Goal: Task Accomplishment & Management: Use online tool/utility

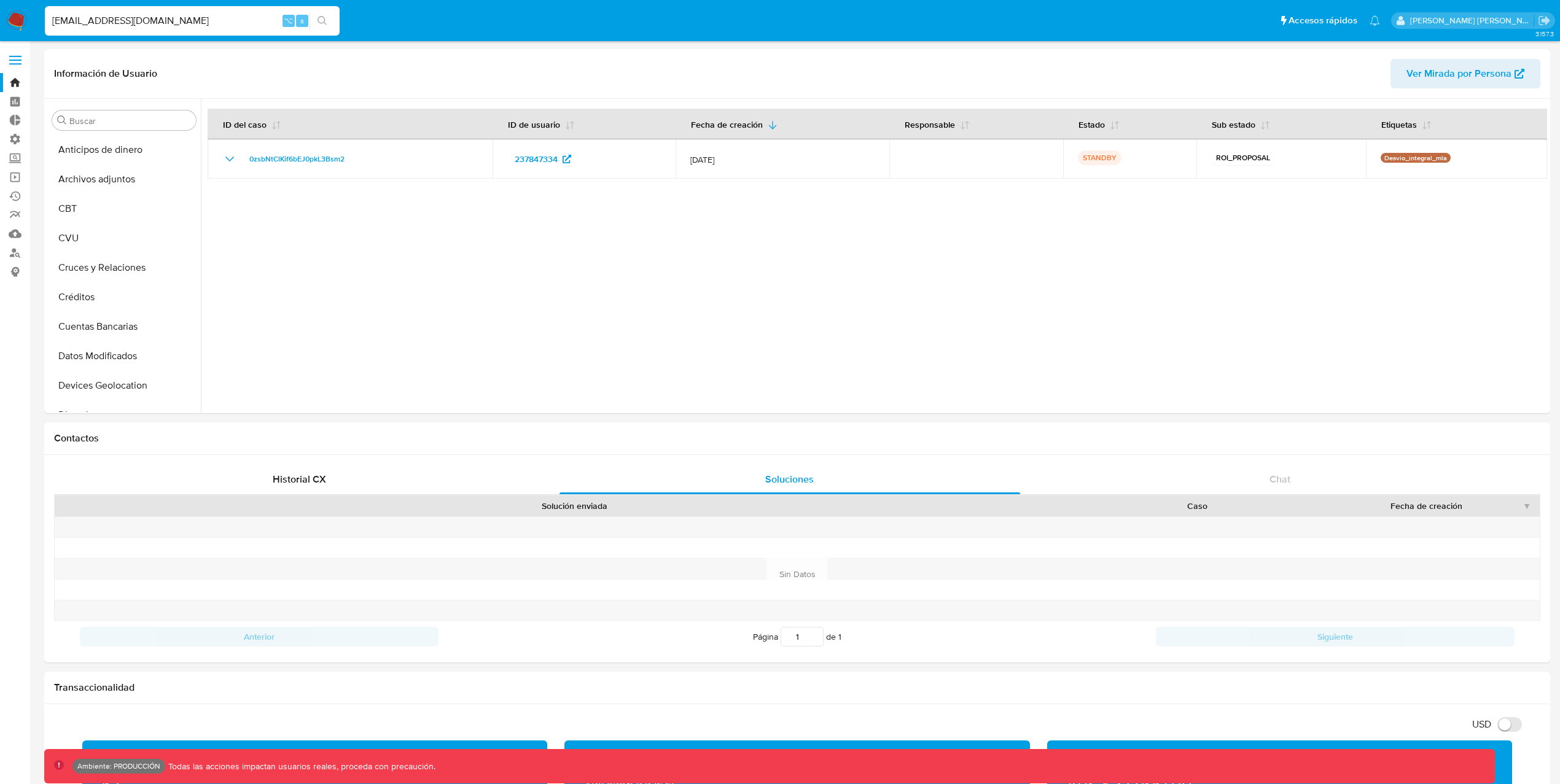
select select "10"
click at [23, 151] on label "Screening" at bounding box center [73, 158] width 146 height 19
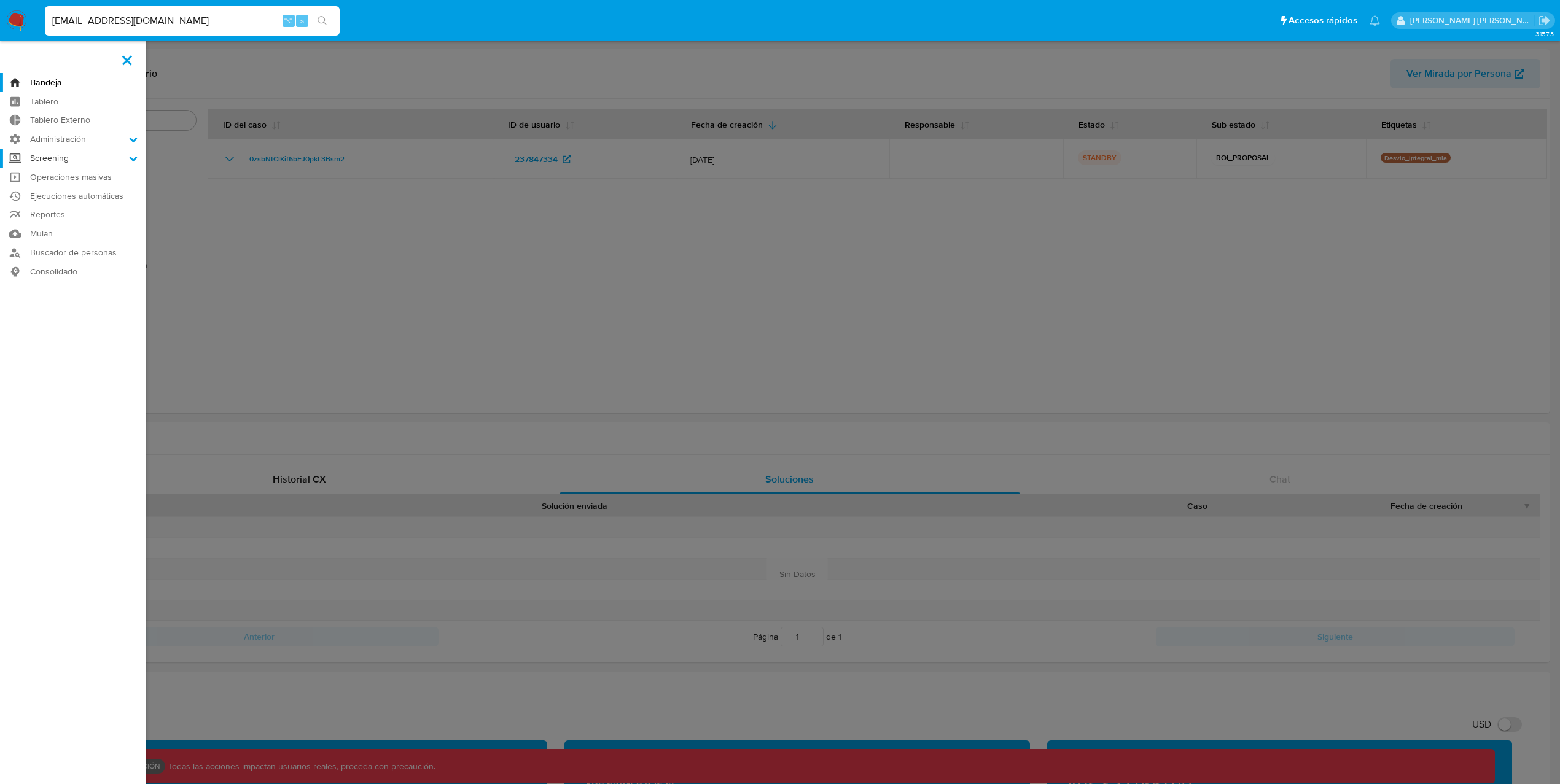
click at [0, 0] on input "Screening" at bounding box center [0, 0] width 0 height 0
click at [67, 235] on link "Herramientas" at bounding box center [73, 238] width 146 height 15
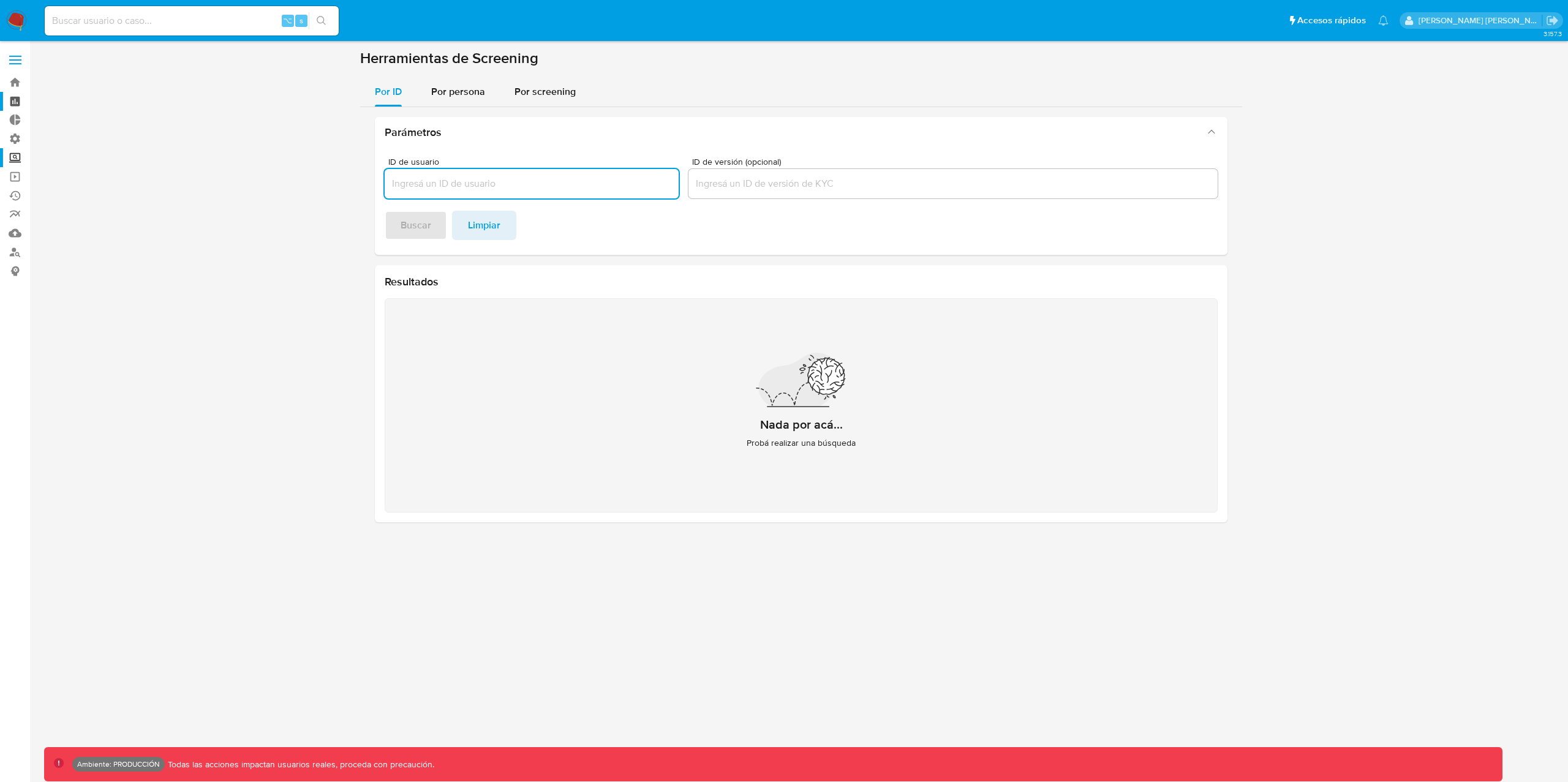
paste input "1777623380"
type input "1777623380"
click at [416, 233] on span "Buscar" at bounding box center [416, 225] width 31 height 27
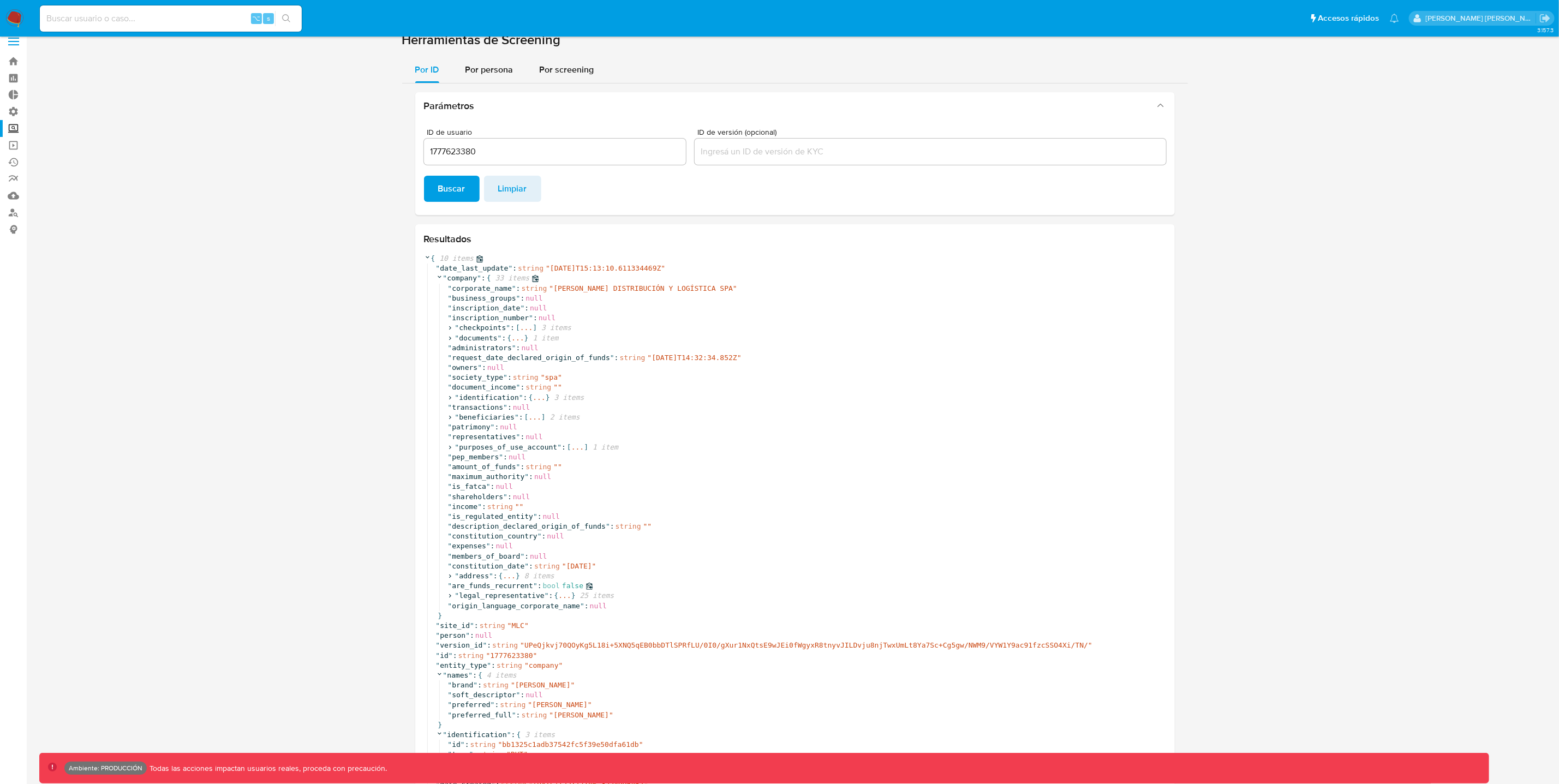
scroll to position [13, 0]
click at [439, 276] on icon at bounding box center [440, 276] width 7 height 7
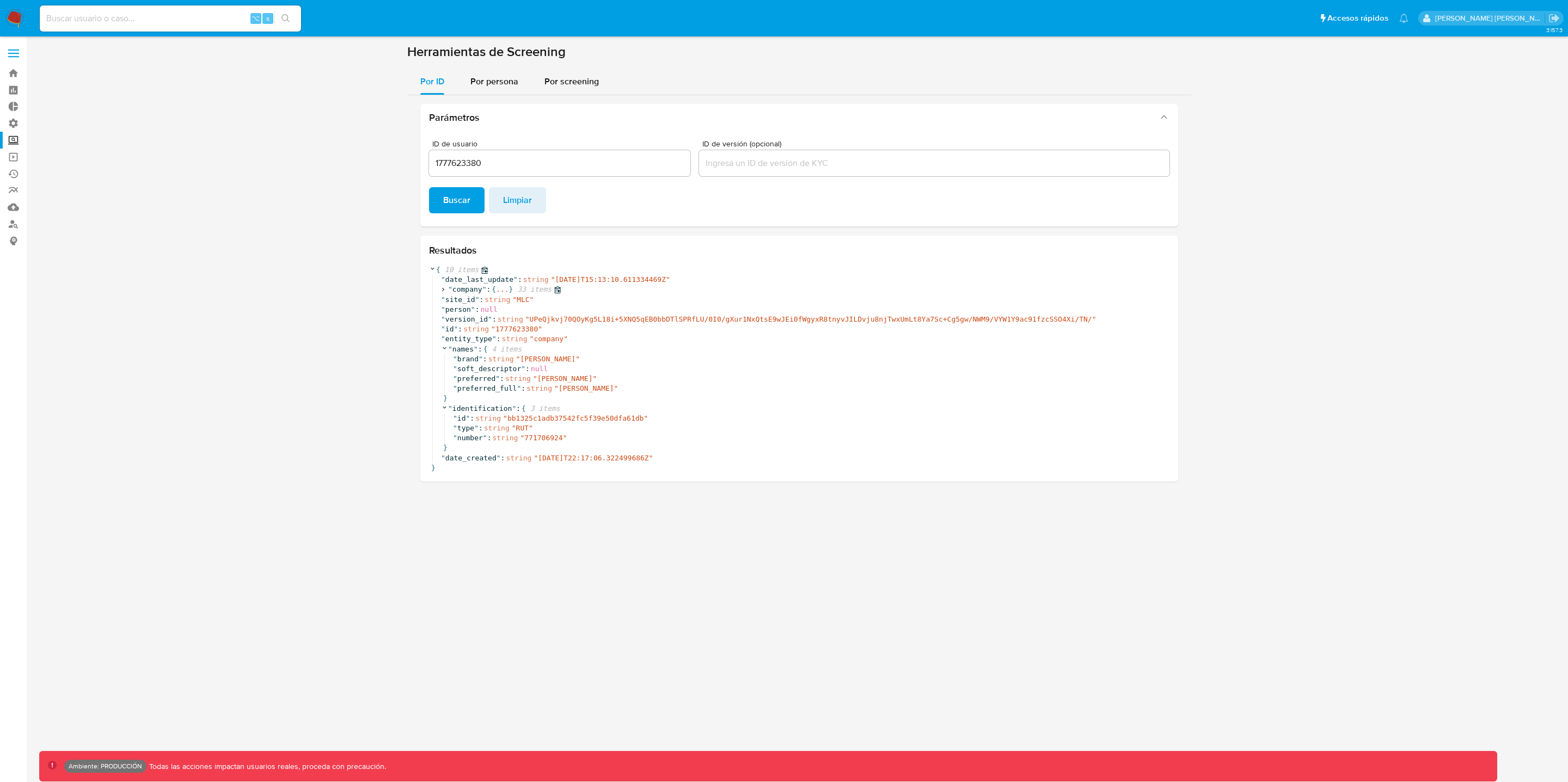
click at [445, 291] on icon at bounding box center [443, 290] width 7 height 7
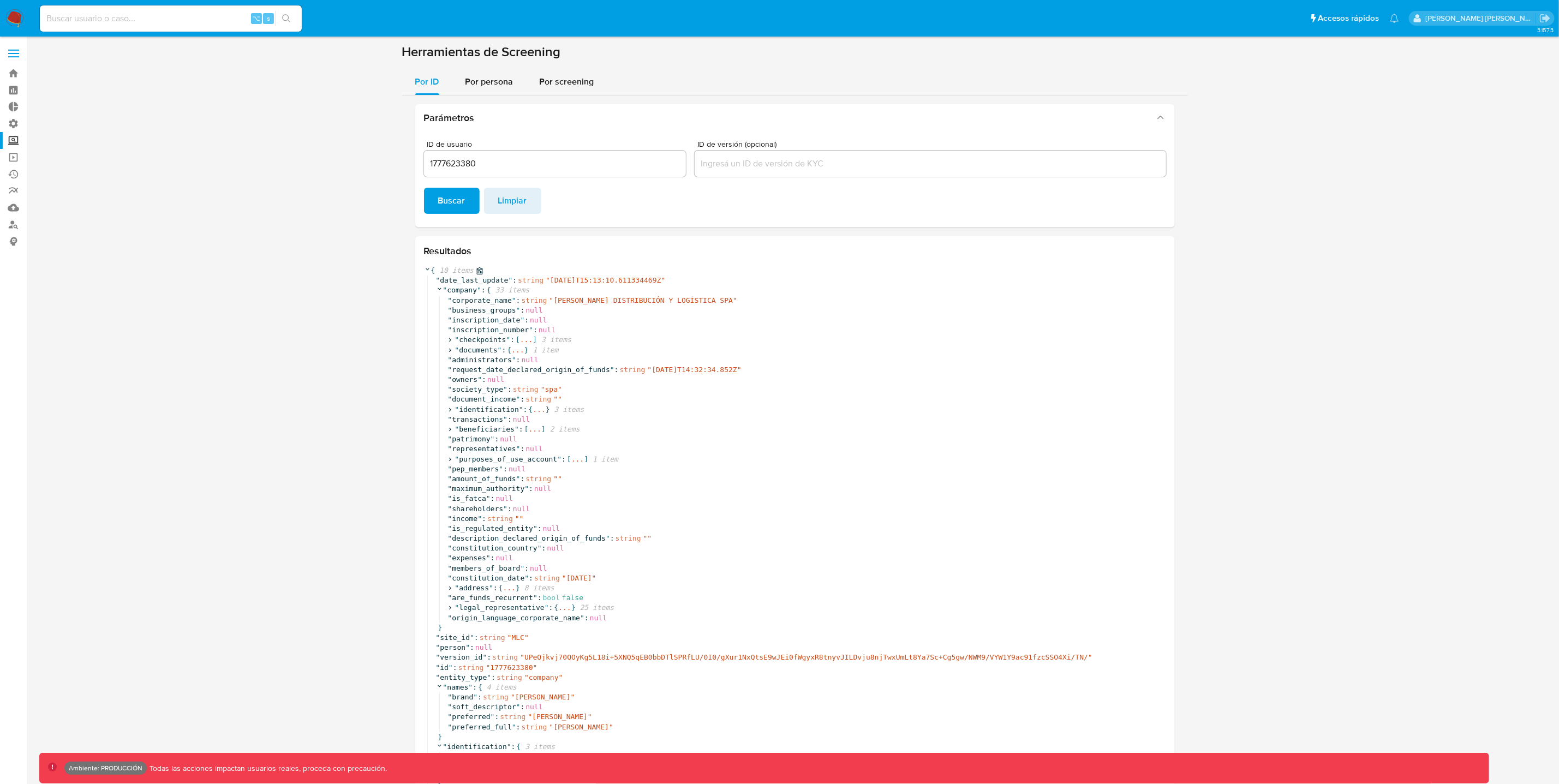
click at [464, 274] on span "10 items" at bounding box center [455, 271] width 39 height 10
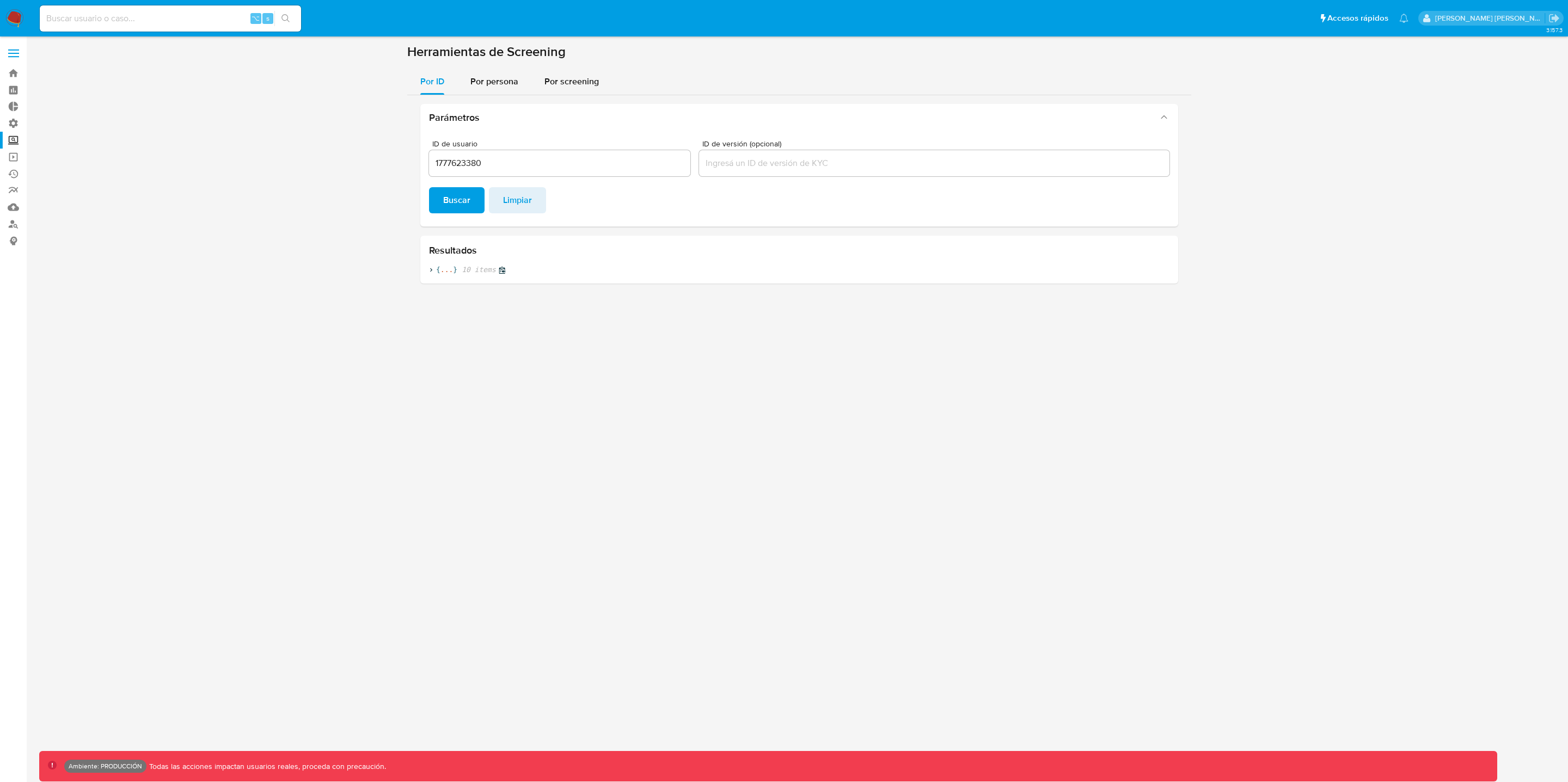
click at [431, 271] on icon at bounding box center [432, 270] width 2 height 4
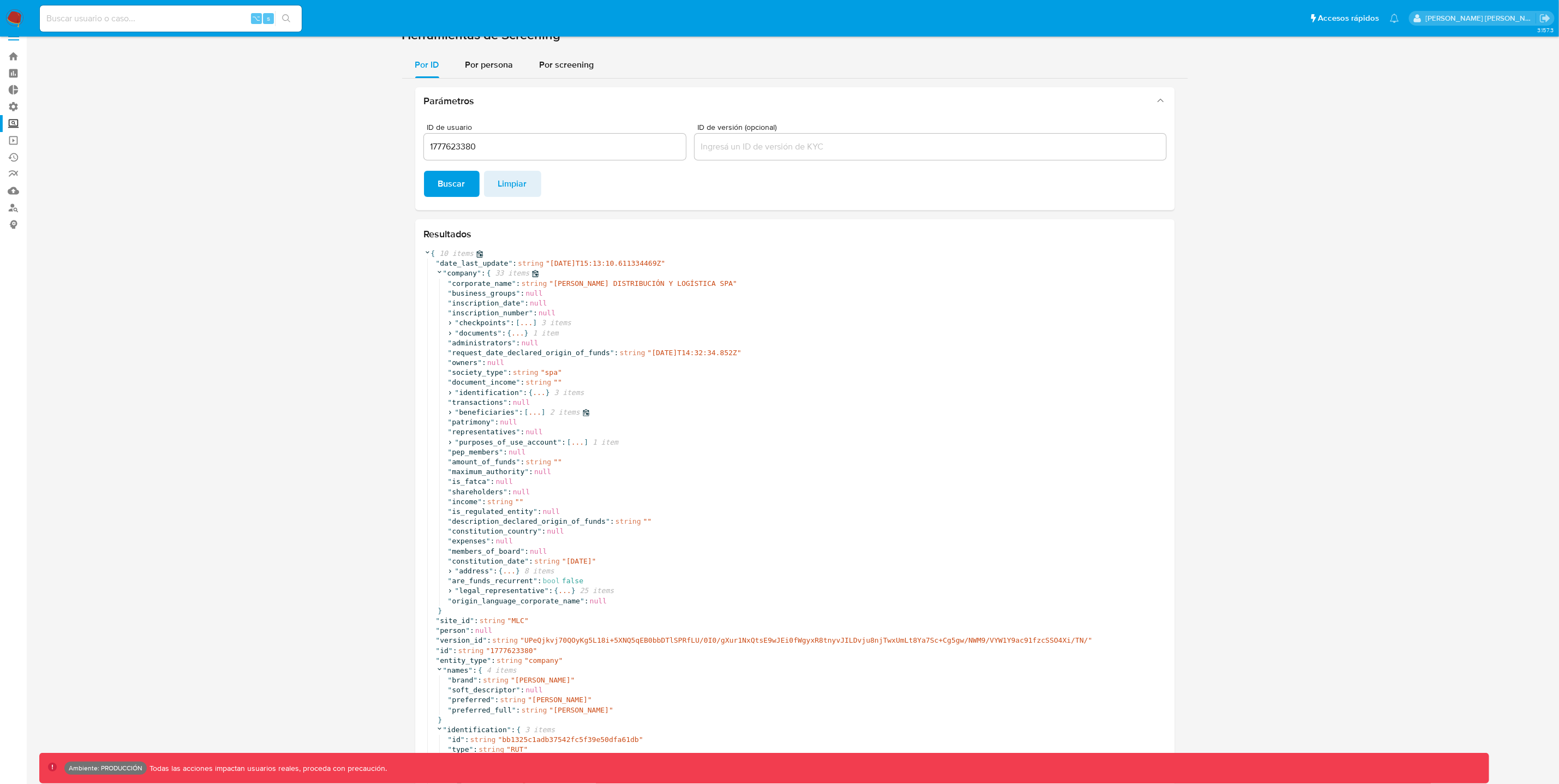
scroll to position [18, 0]
click at [452, 323] on icon at bounding box center [450, 322] width 2 height 4
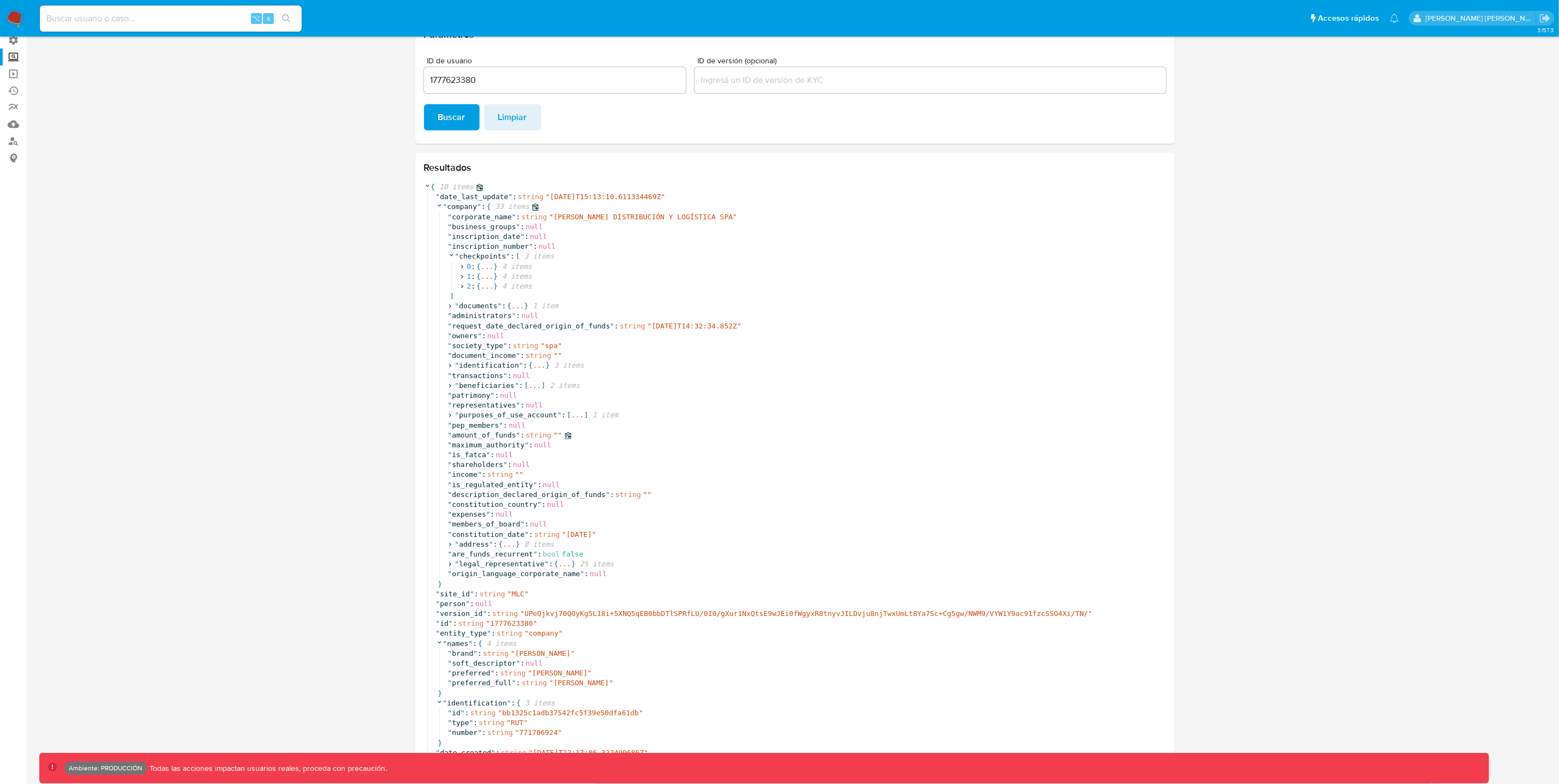
scroll to position [92, 0]
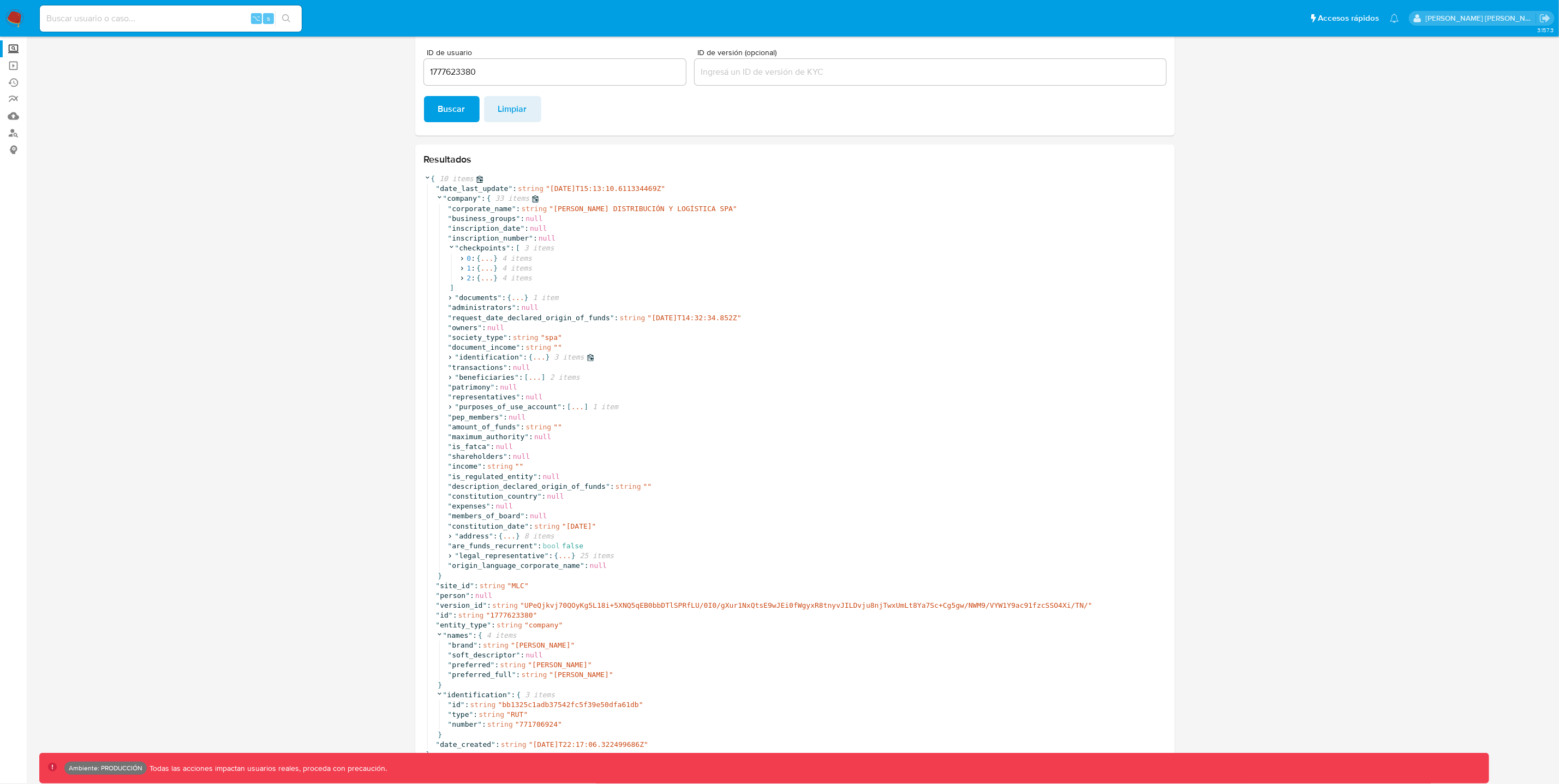
click at [451, 359] on icon at bounding box center [450, 358] width 7 height 7
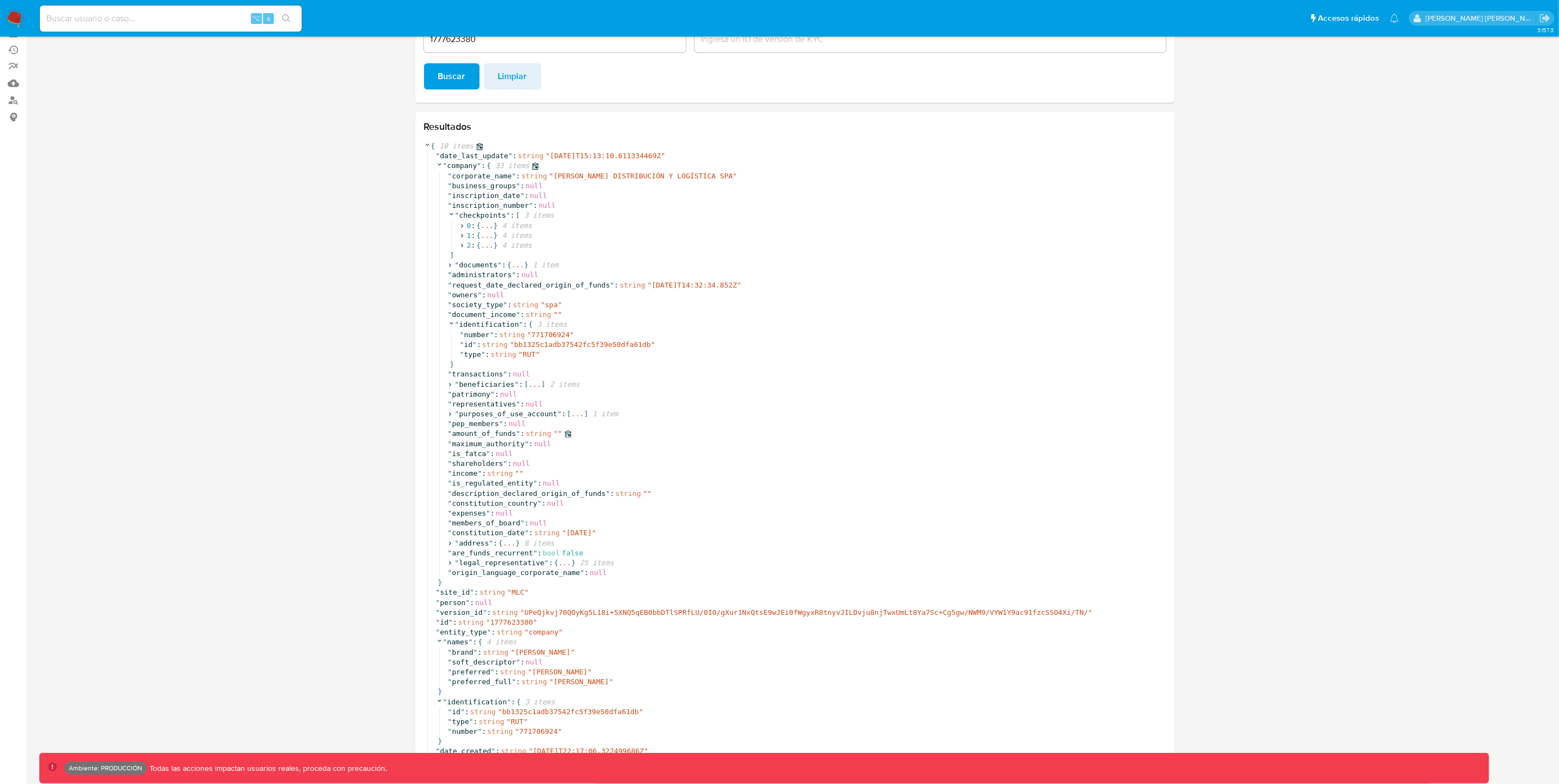
scroll to position [132, 0]
click at [439, 156] on icon at bounding box center [440, 157] width 7 height 7
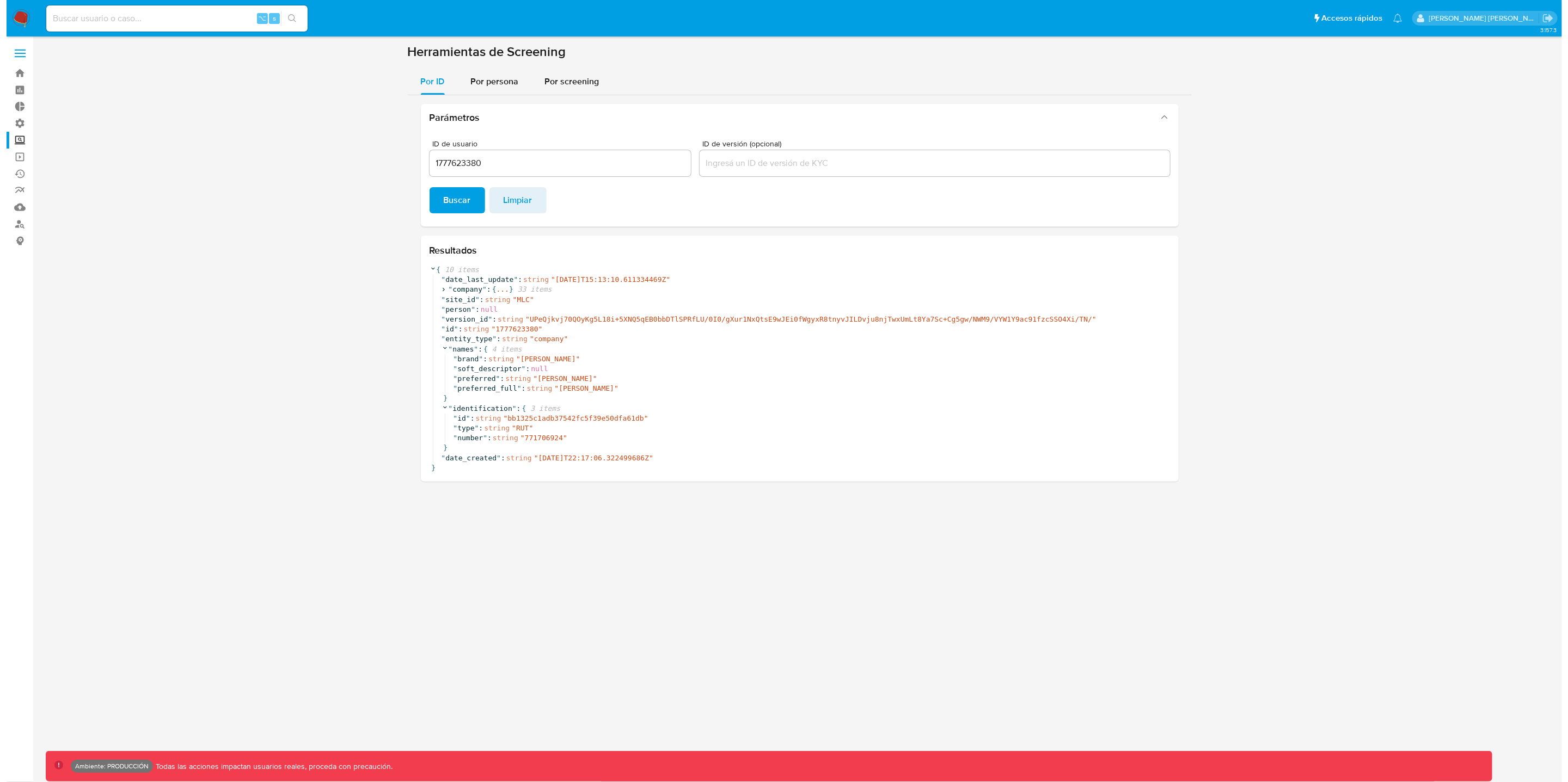
scroll to position [0, 0]
click at [509, 82] on span "Por persona" at bounding box center [494, 81] width 48 height 13
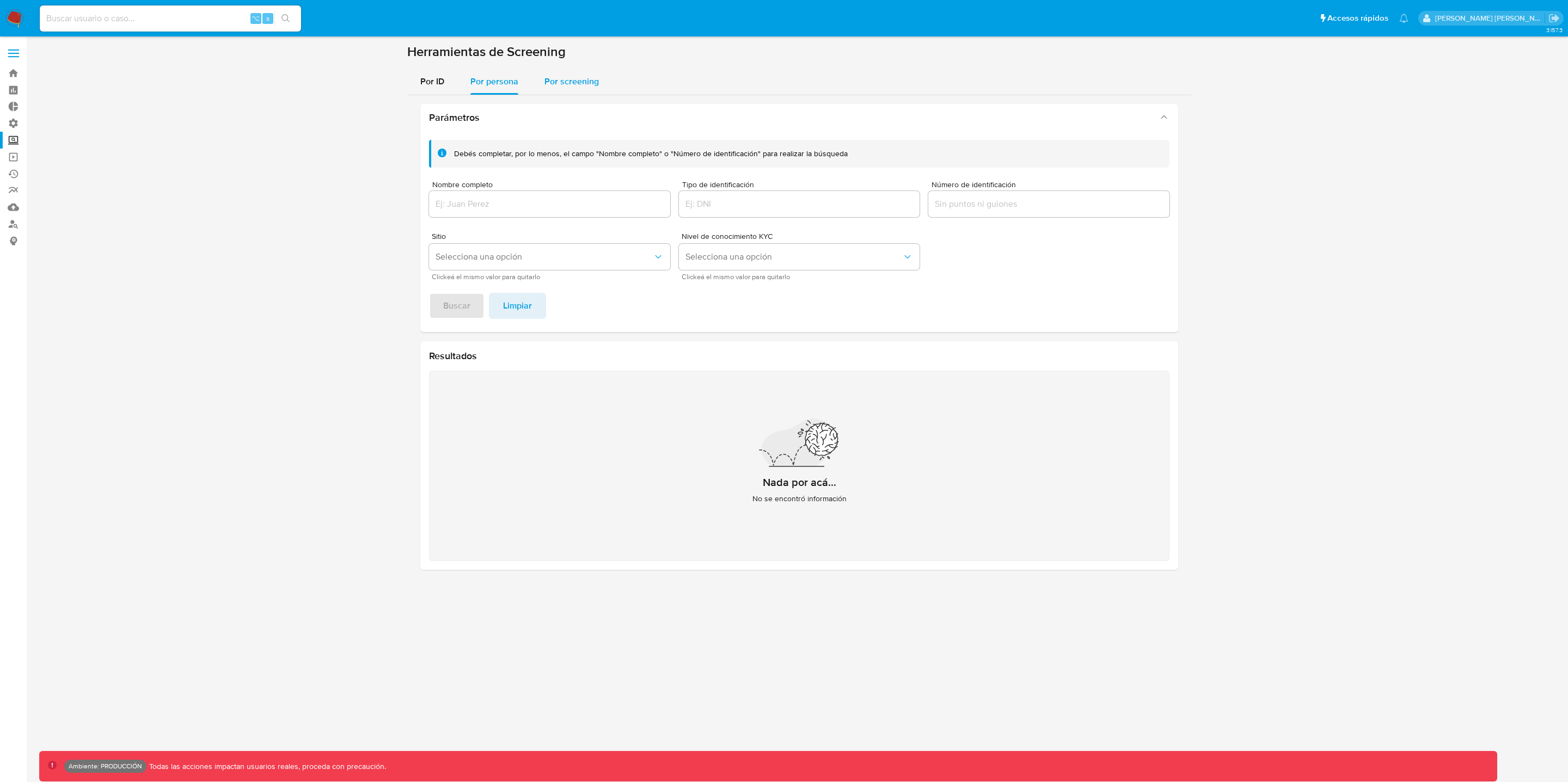
click at [592, 76] on span "Por screening" at bounding box center [571, 81] width 54 height 13
click at [13, 227] on link "Buscador de personas" at bounding box center [65, 224] width 130 height 17
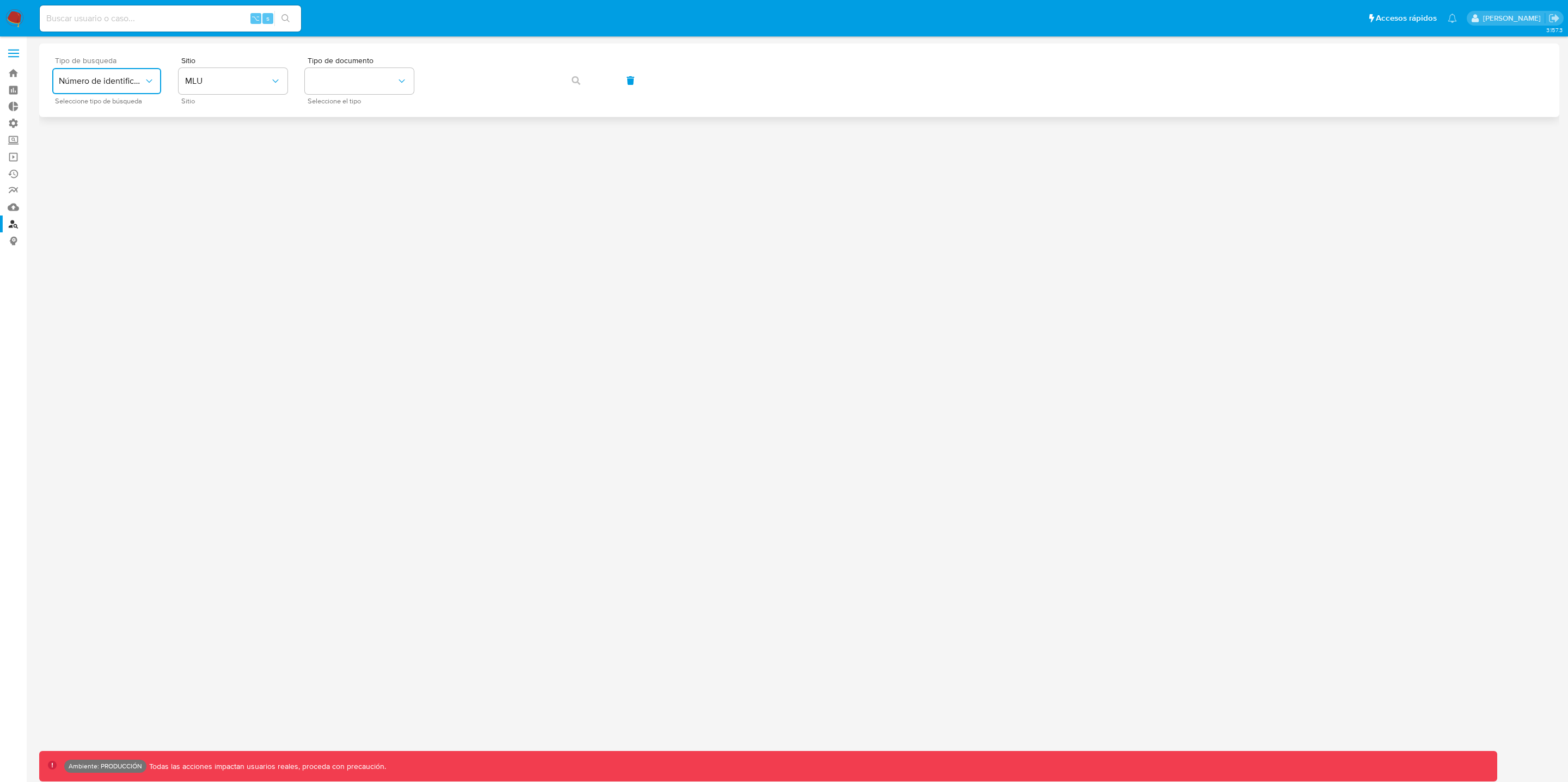
click at [130, 85] on span "Número de identificación" at bounding box center [102, 81] width 85 height 11
click at [243, 85] on span "MLU" at bounding box center [228, 81] width 85 height 11
click at [247, 265] on div "MLC" at bounding box center [229, 267] width 89 height 26
click at [133, 83] on span "Número de identificación" at bounding box center [102, 81] width 85 height 11
click at [113, 144] on div "User ID" at bounding box center [103, 147] width 89 height 26
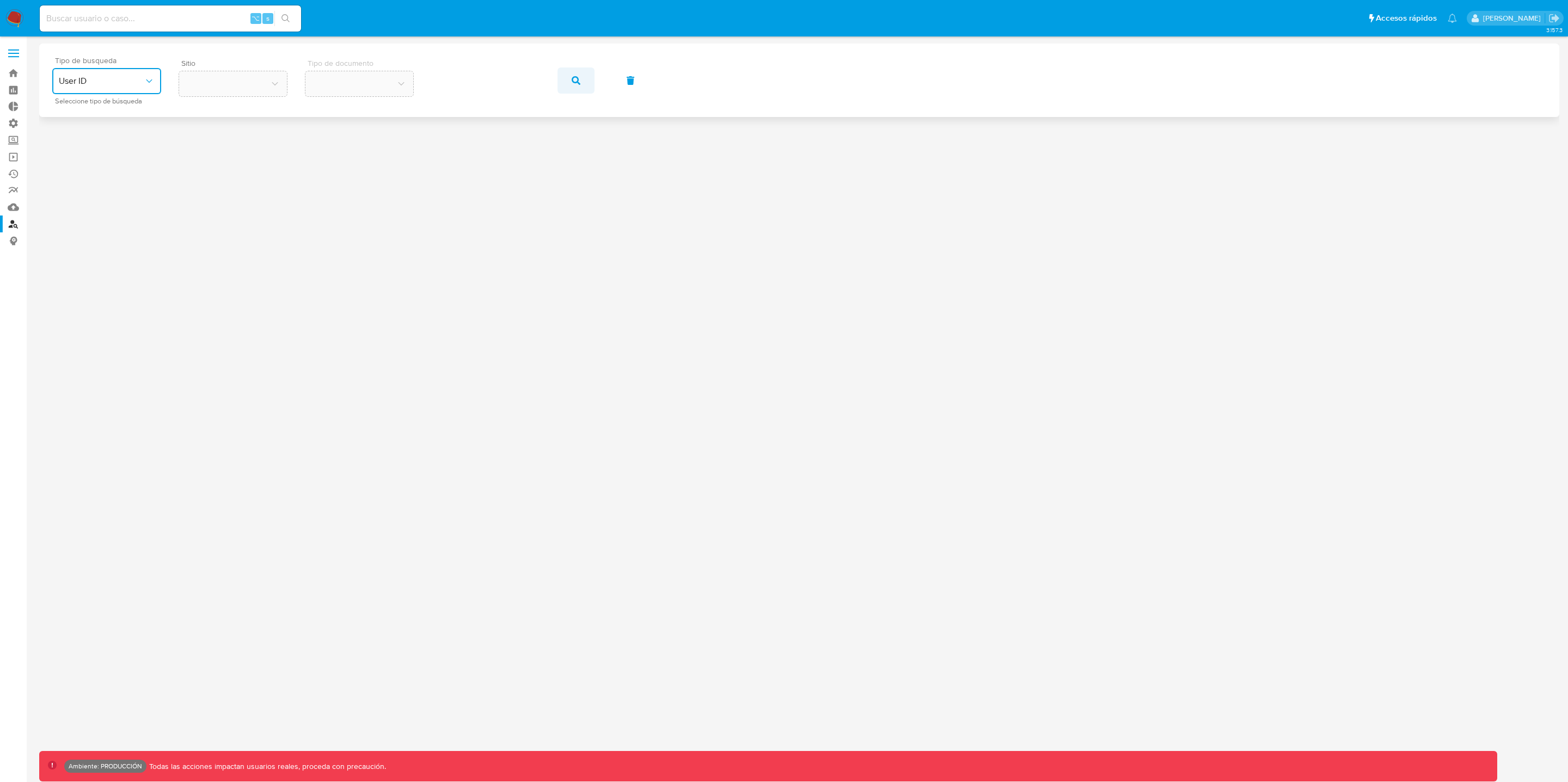
click at [570, 83] on button "button" at bounding box center [576, 80] width 37 height 26
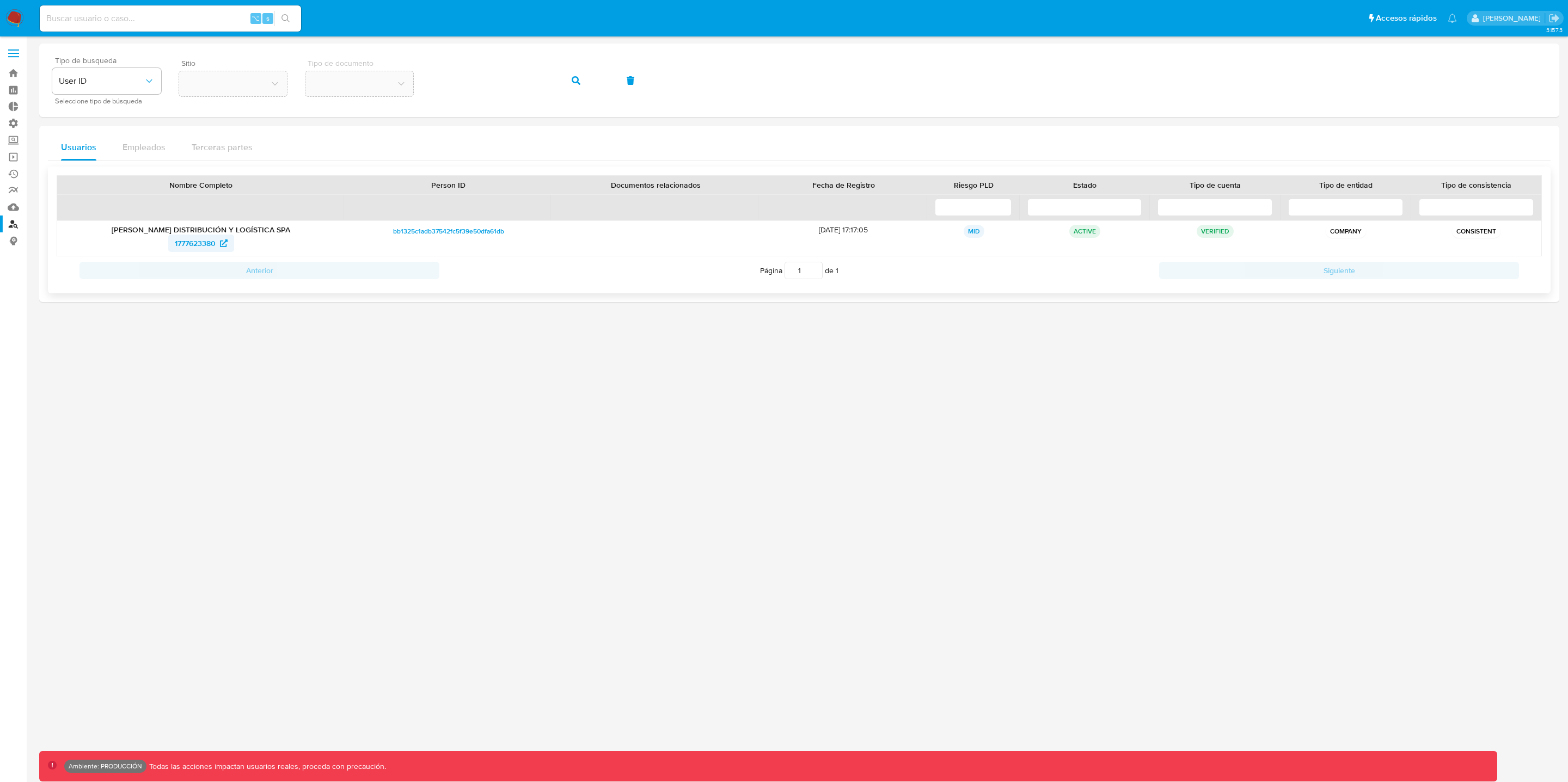
click at [223, 246] on icon at bounding box center [223, 243] width 8 height 8
click at [184, 249] on span "1777623380" at bounding box center [195, 243] width 41 height 18
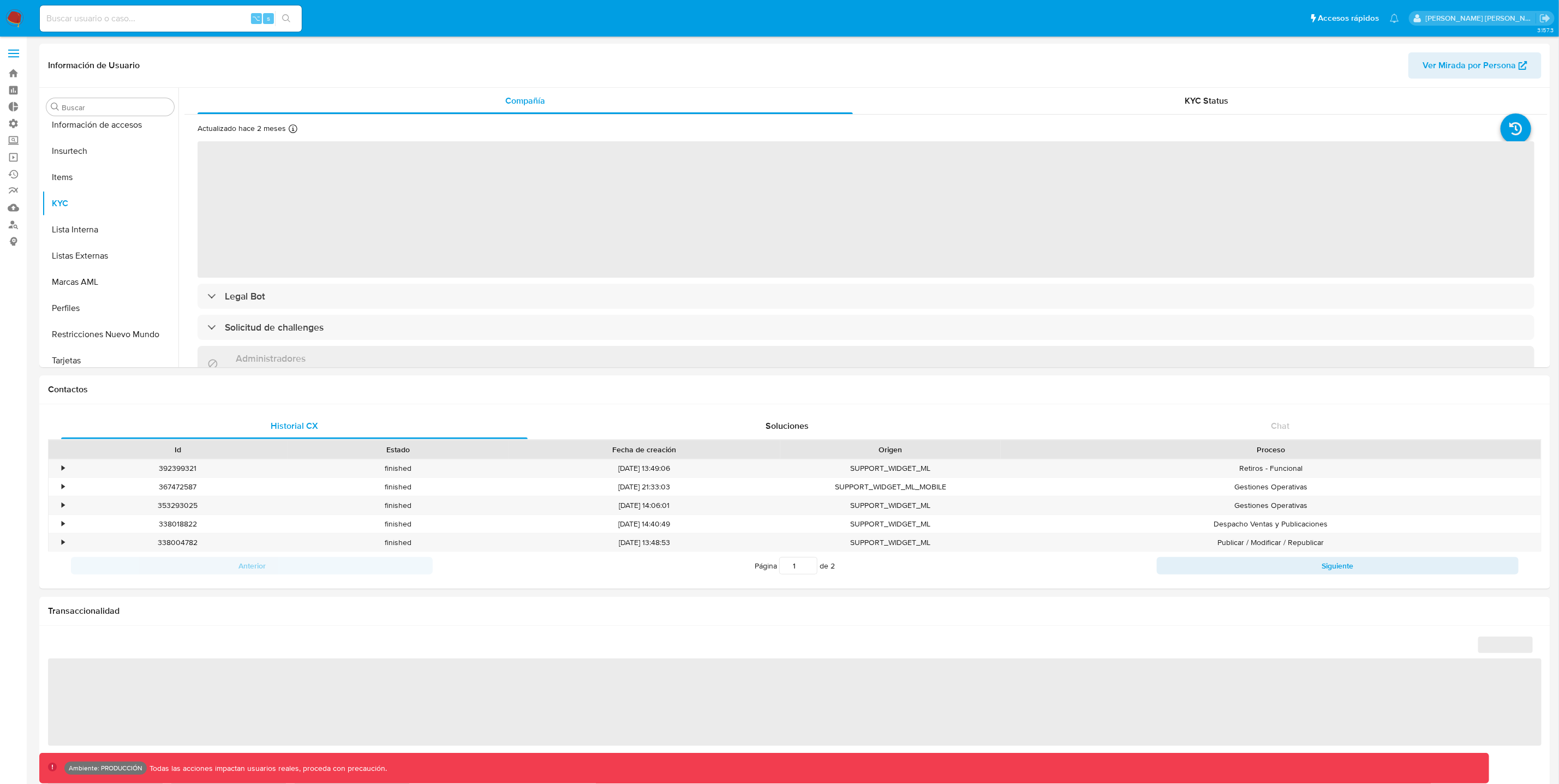
scroll to position [461, 0]
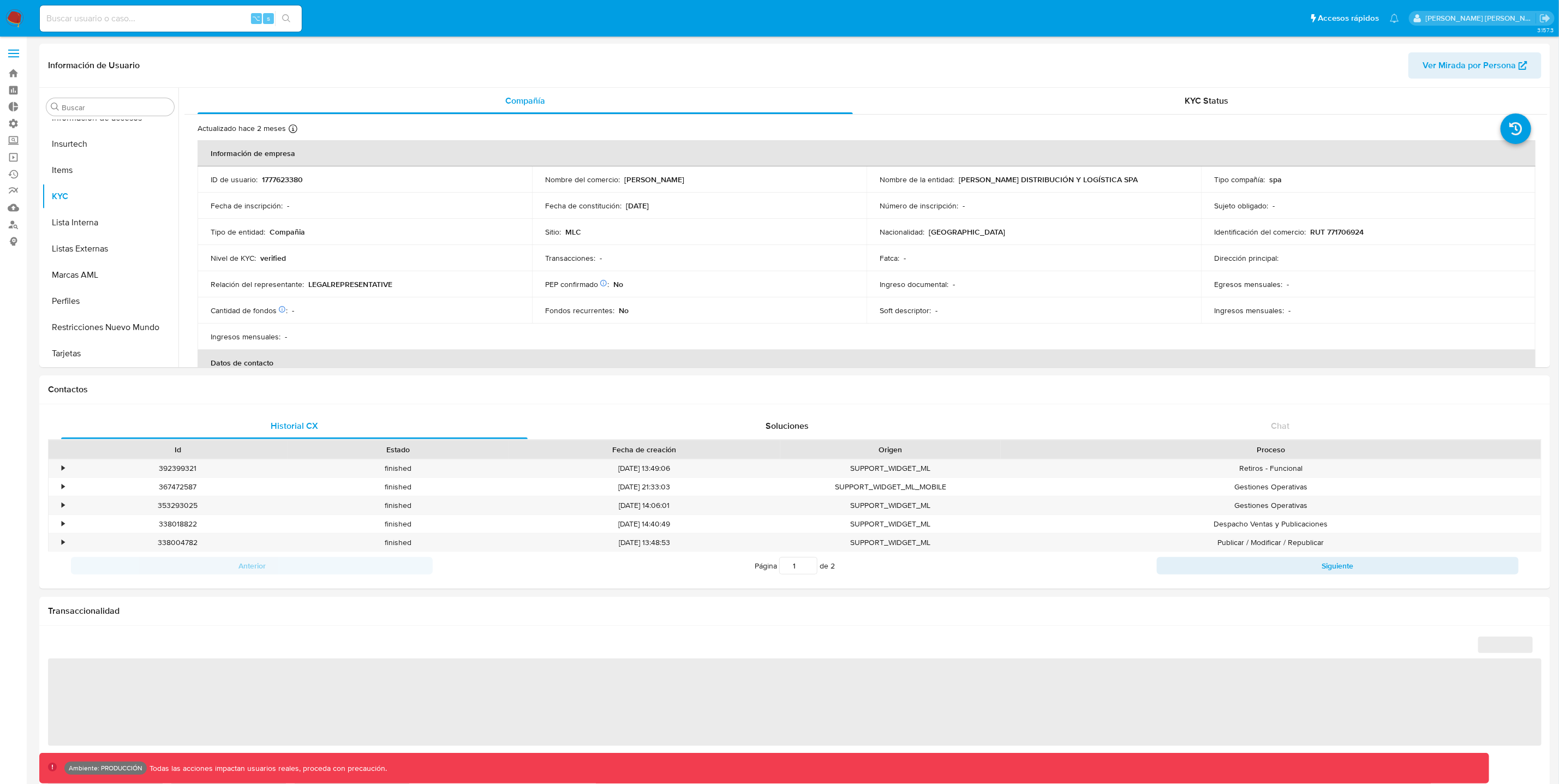
select select "10"
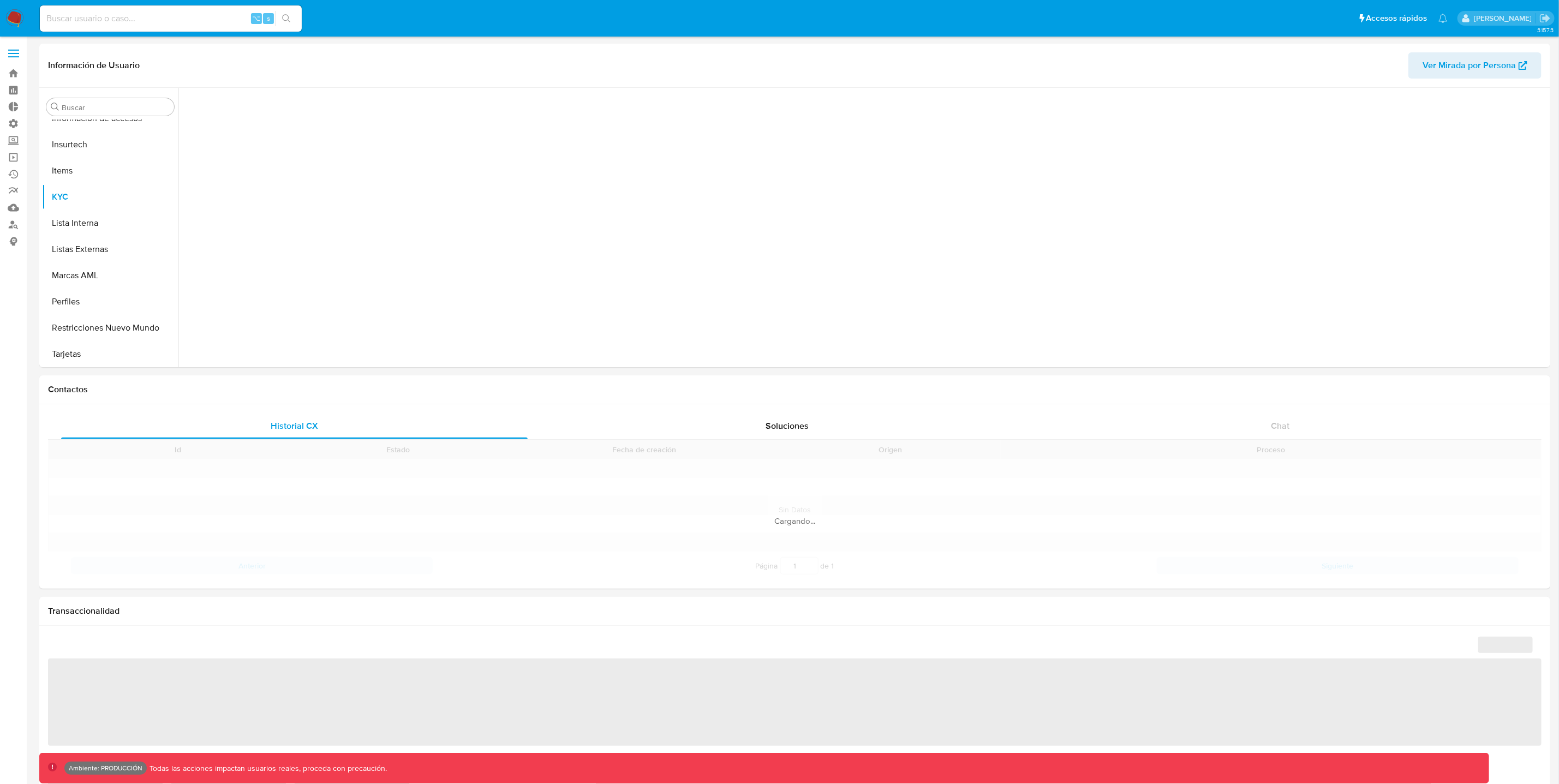
scroll to position [461, 0]
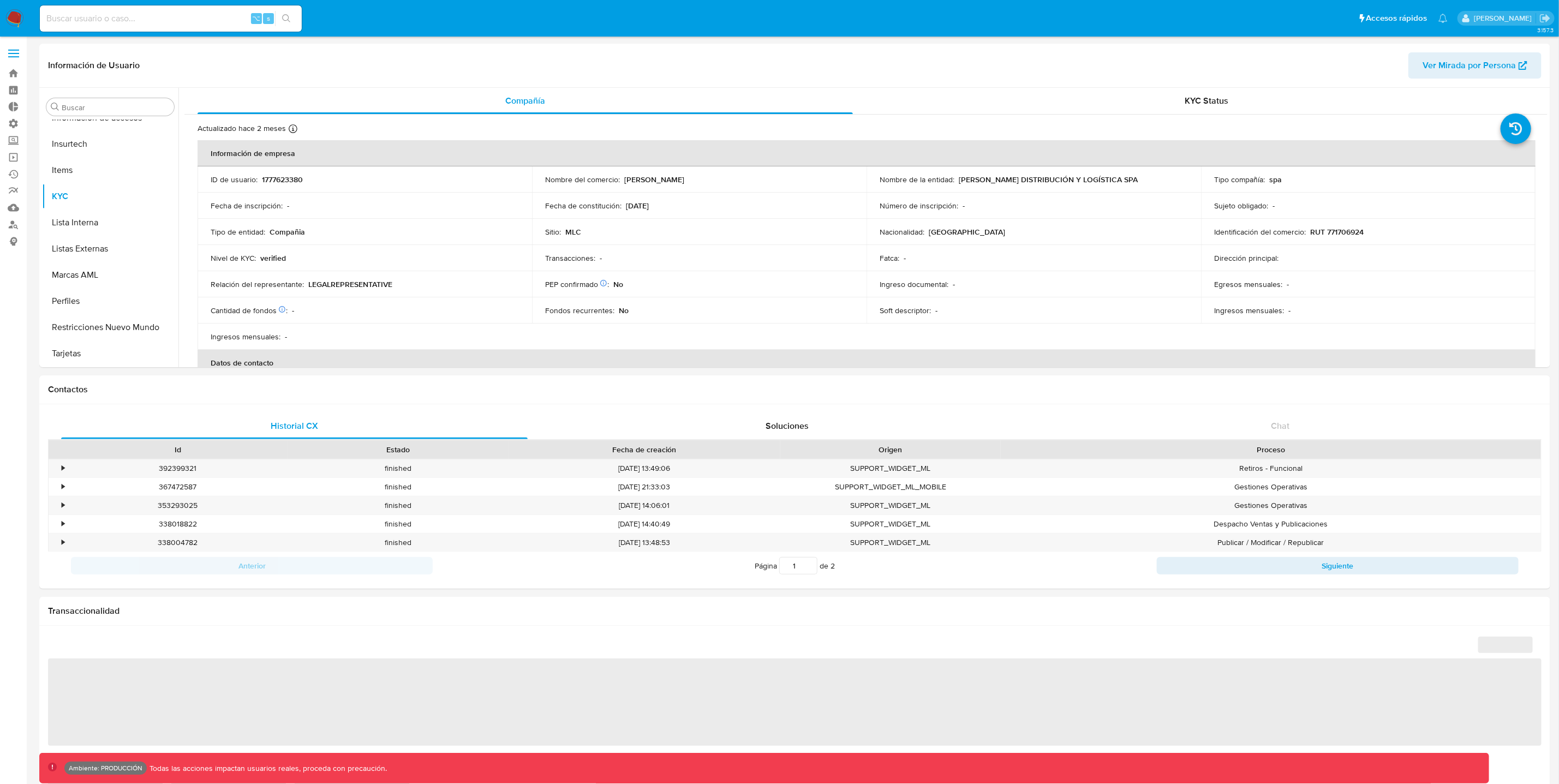
select select "10"
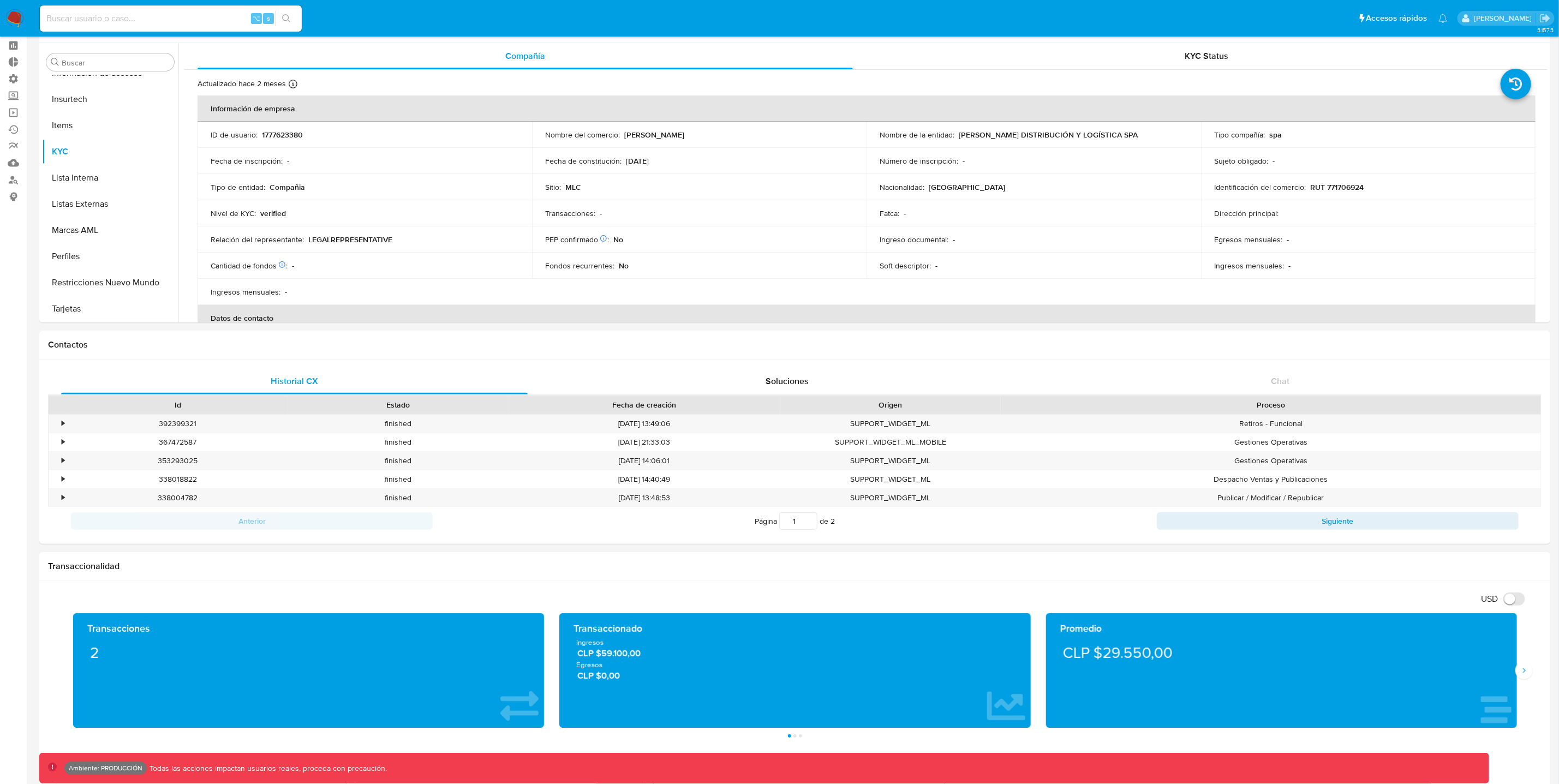
scroll to position [79, 0]
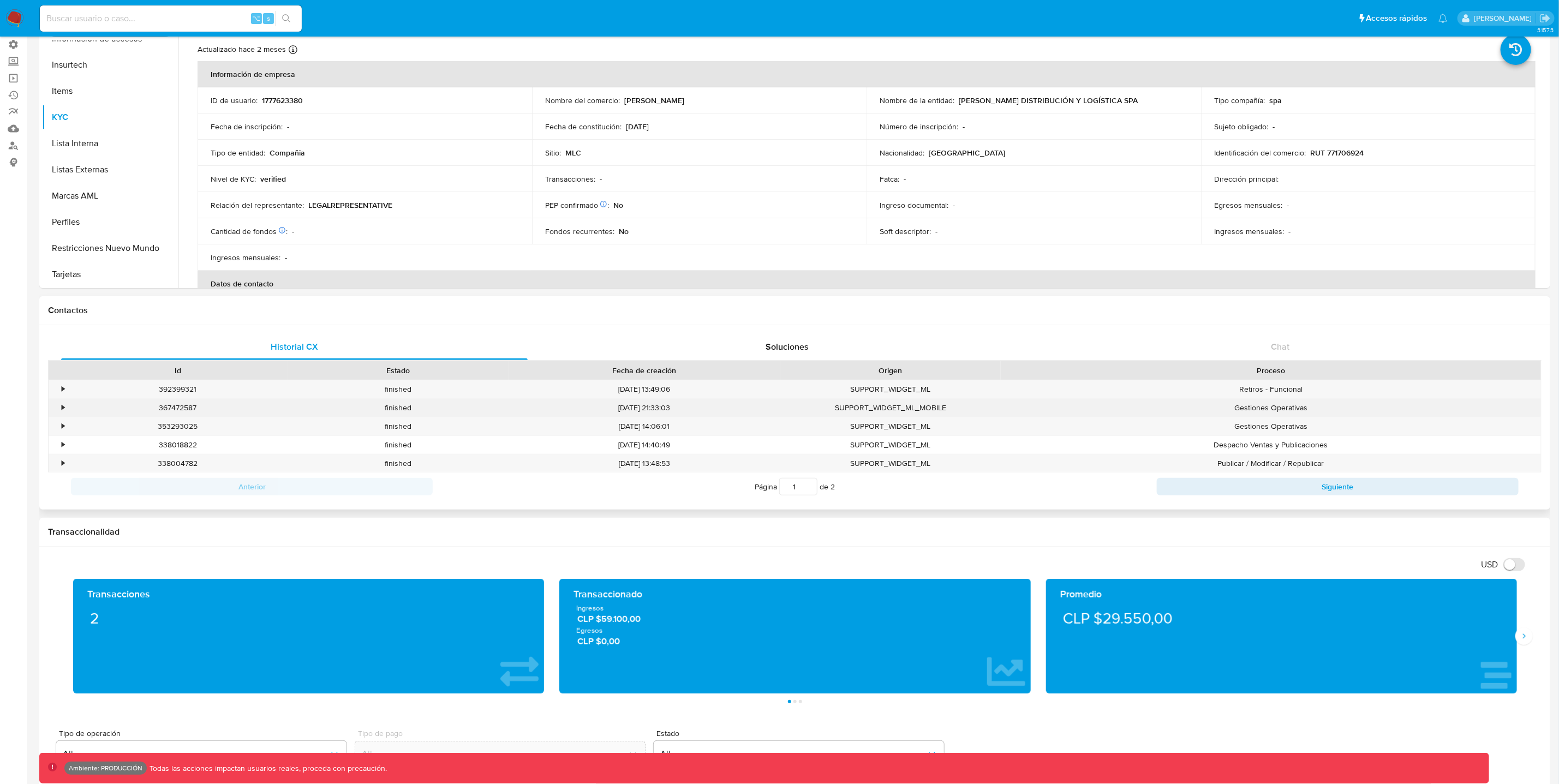
click at [60, 409] on div "•" at bounding box center [58, 408] width 19 height 18
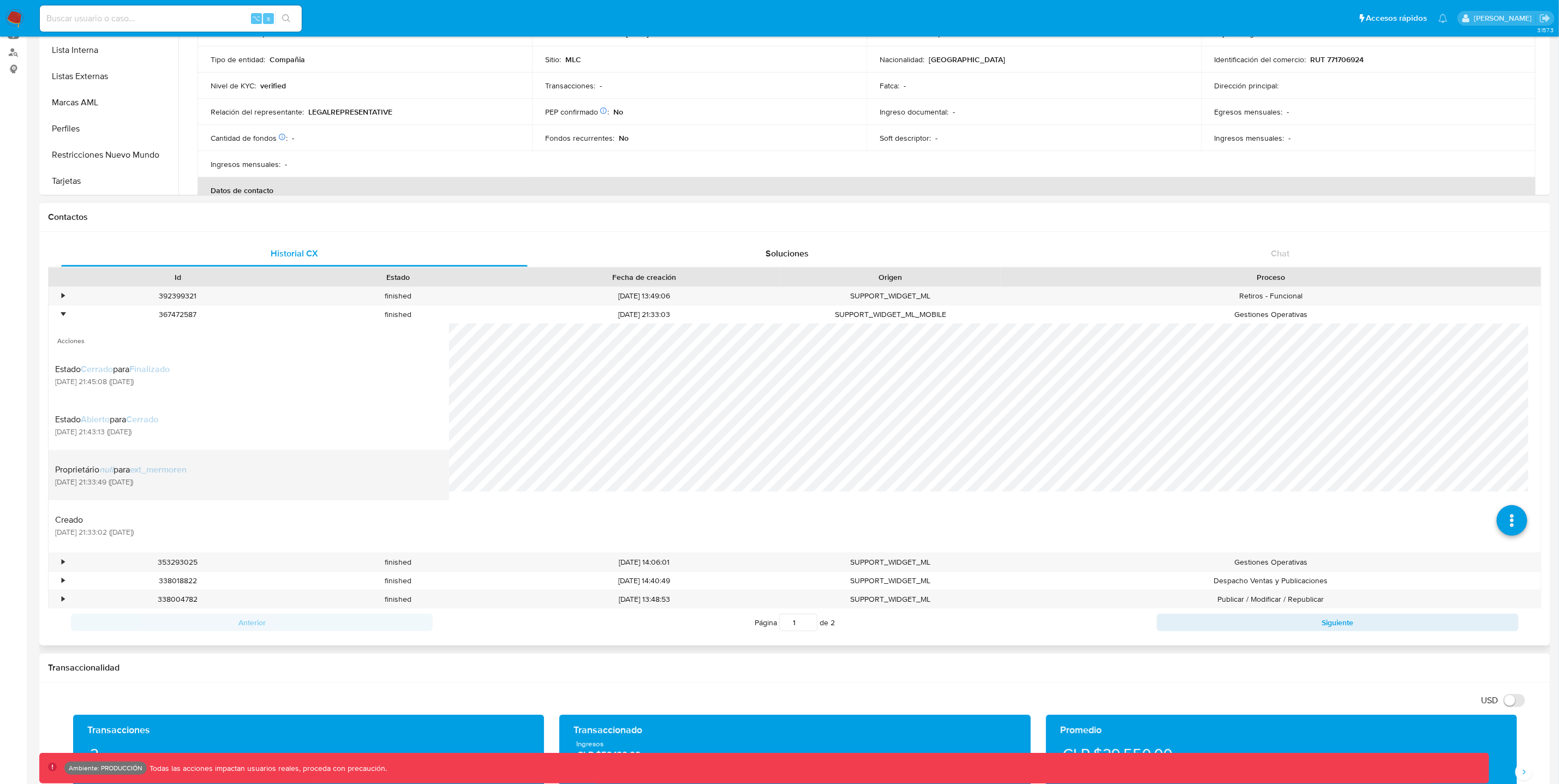
scroll to position [192, 0]
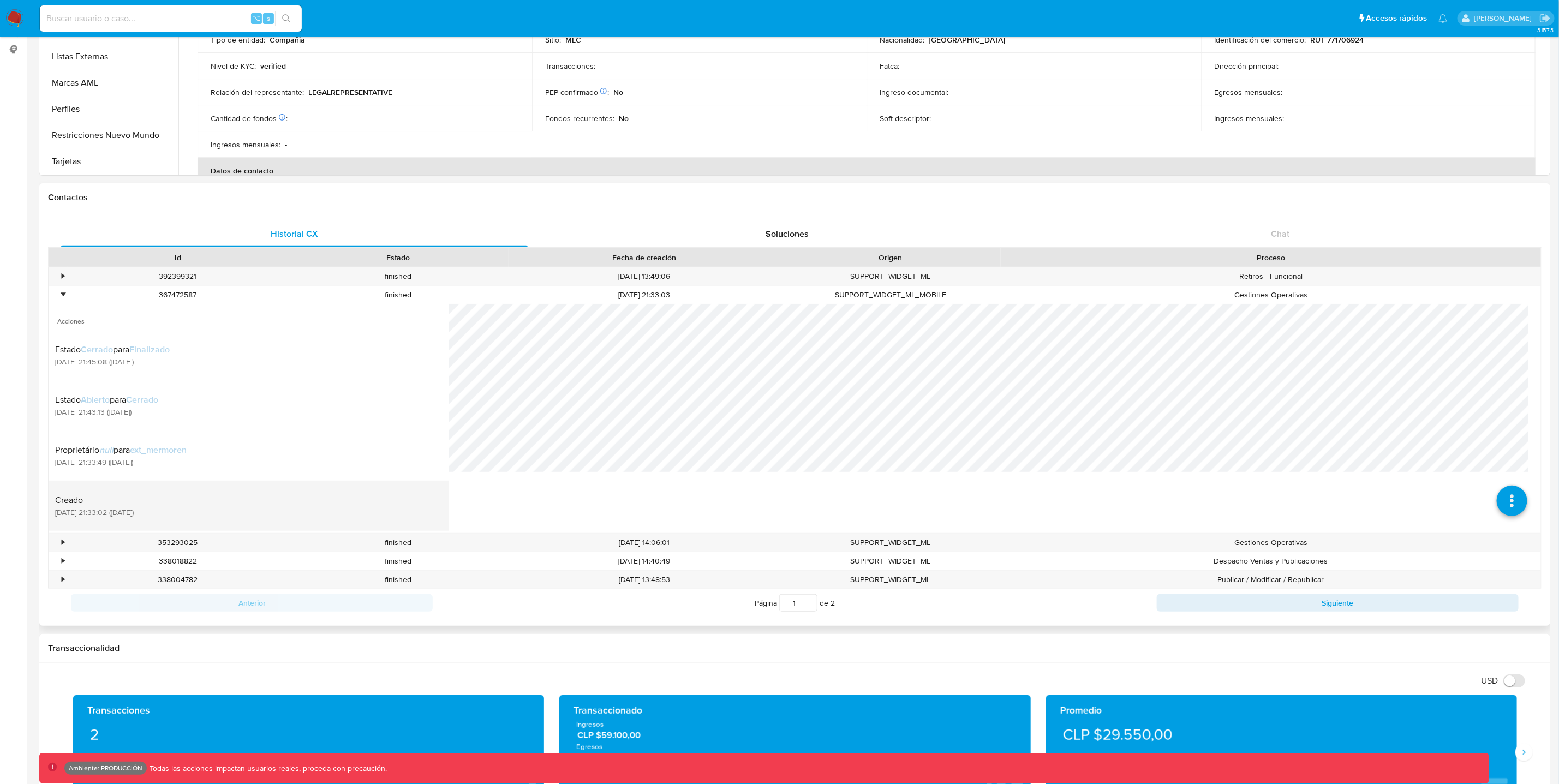
click at [292, 512] on div "Creado [DATE] 21:33:02 ([DATE])" at bounding box center [248, 506] width 387 height 37
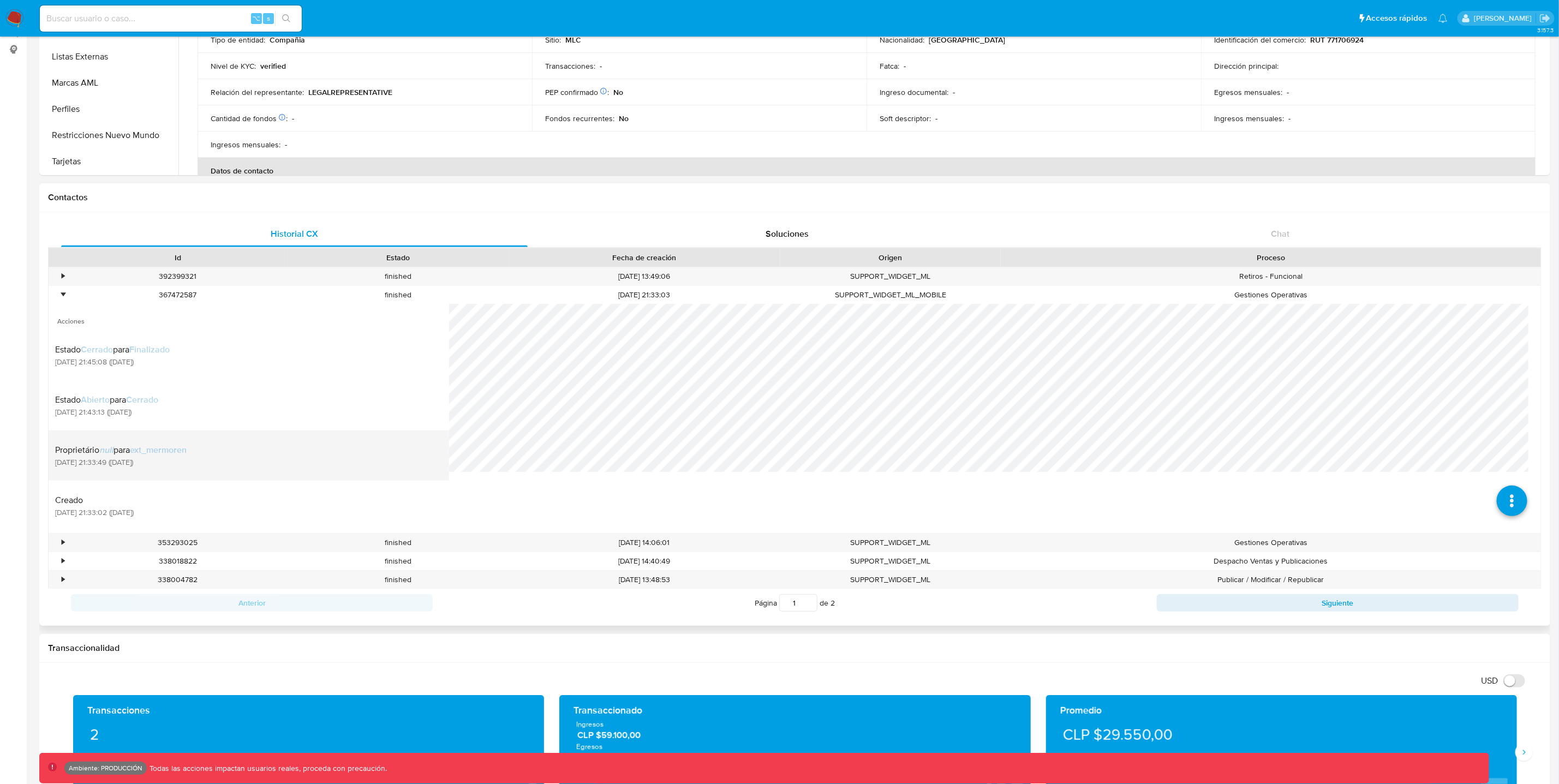
click at [276, 466] on div "Proprietário null para ext_mermoren [DATE] 21:33:49 ([DATE])" at bounding box center [248, 455] width 387 height 37
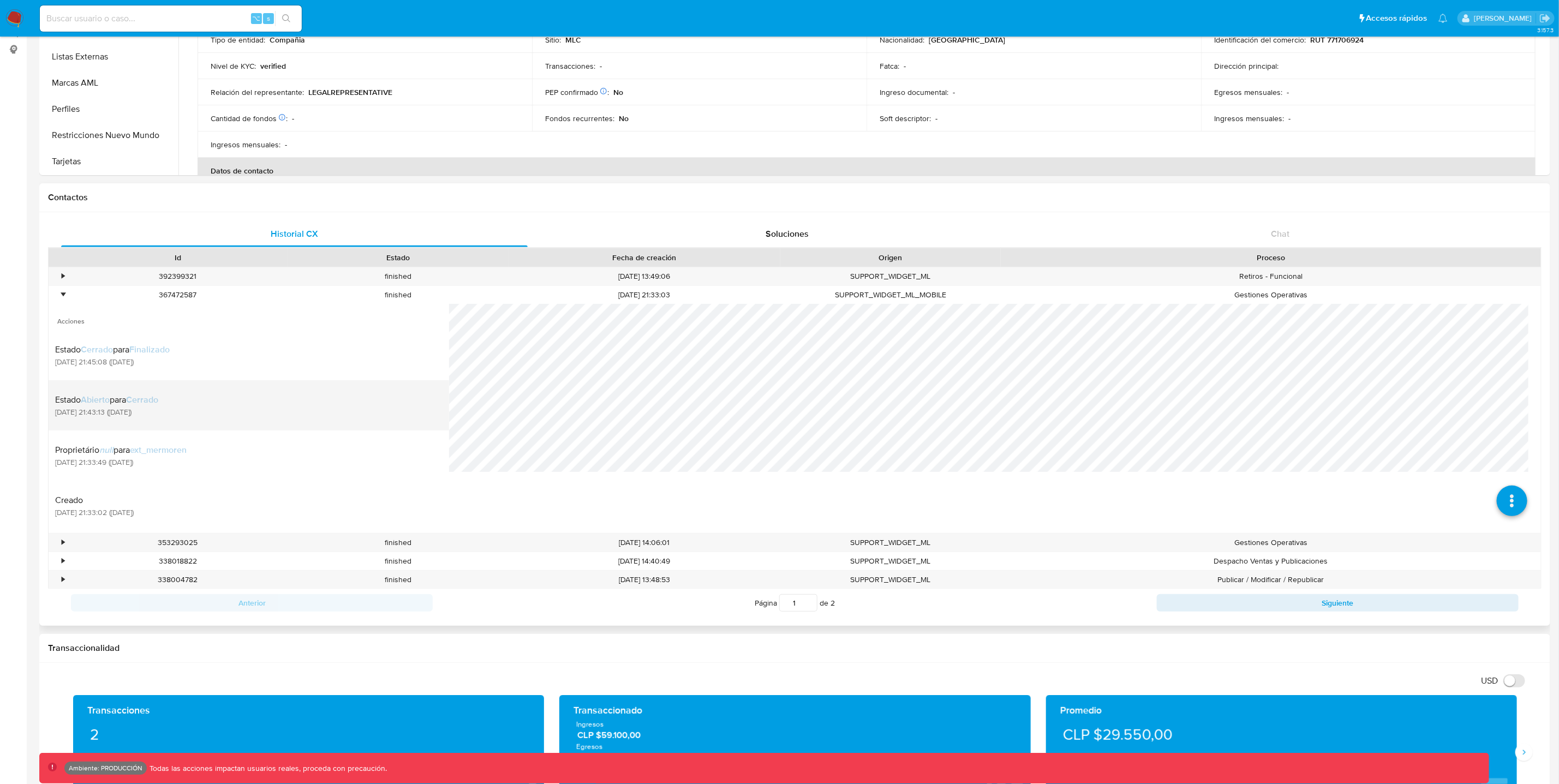
click at [256, 414] on div "Estado Abierto para Cerrado [DATE] 21:43:13 ([DATE])" at bounding box center [248, 405] width 387 height 37
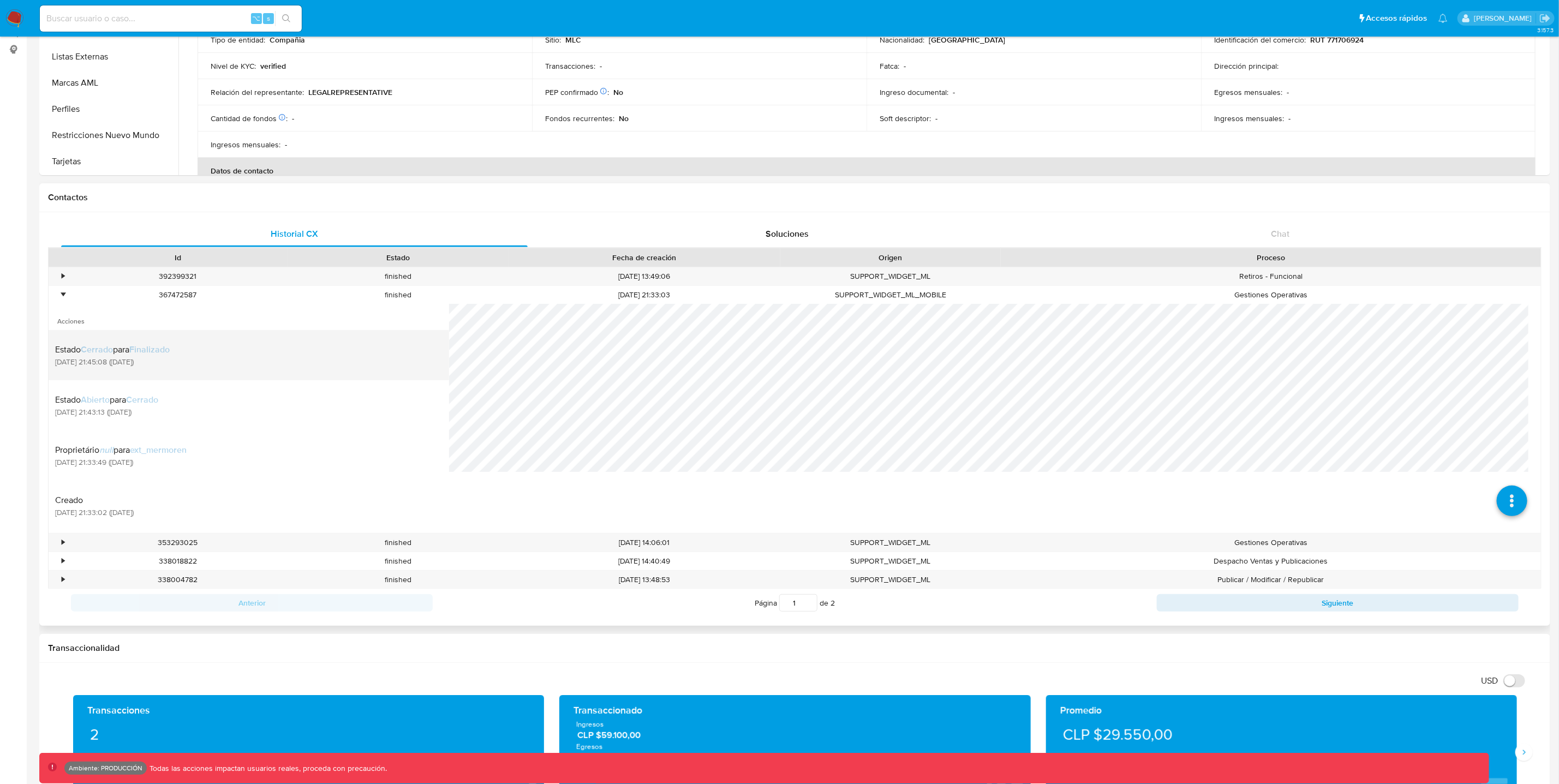
click at [258, 360] on div "Estado Cerrado para Finalizado [DATE] 21:45:08 ([DATE])" at bounding box center [248, 355] width 387 height 37
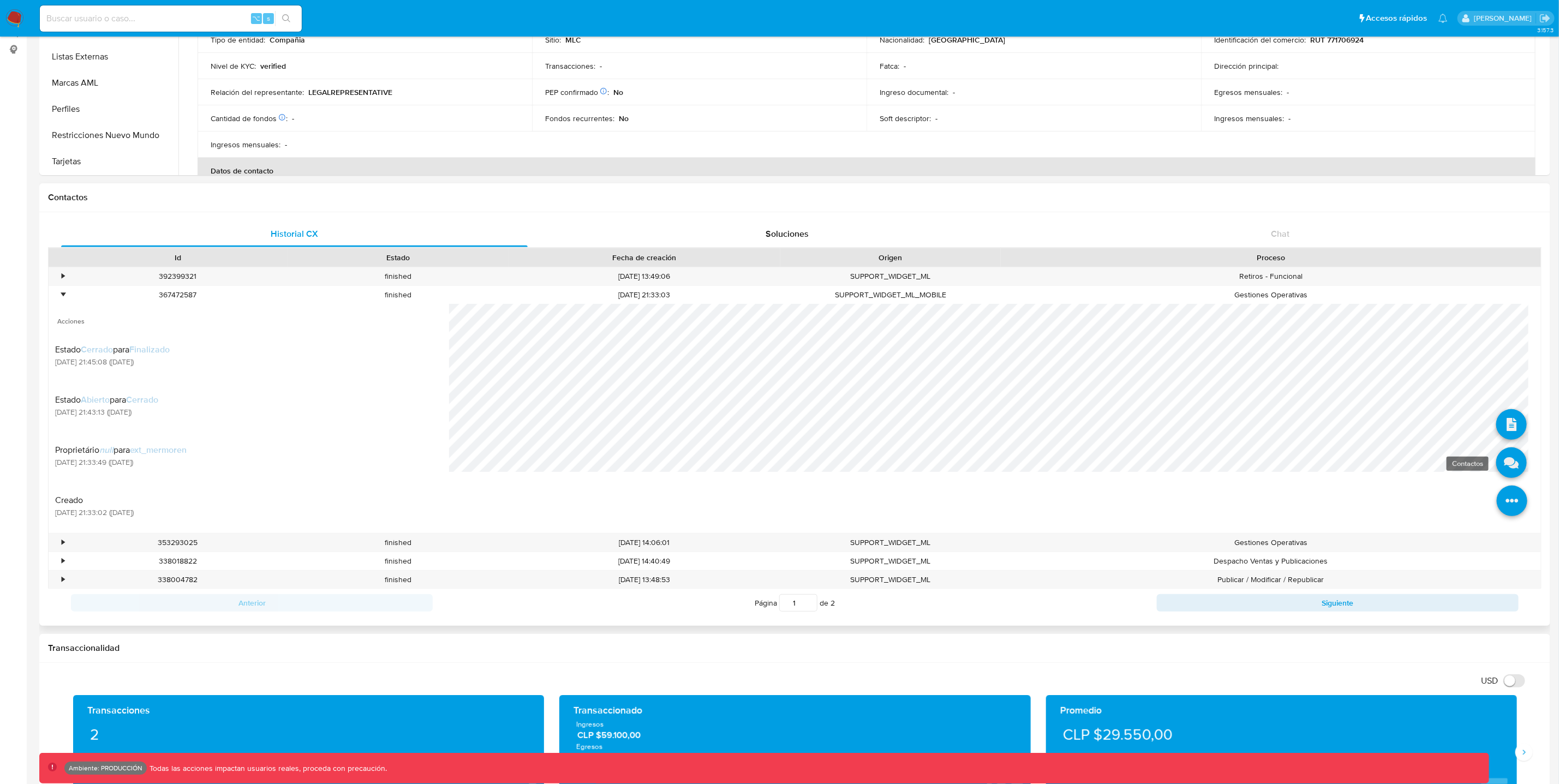
click at [1507, 464] on icon at bounding box center [1512, 462] width 31 height 31
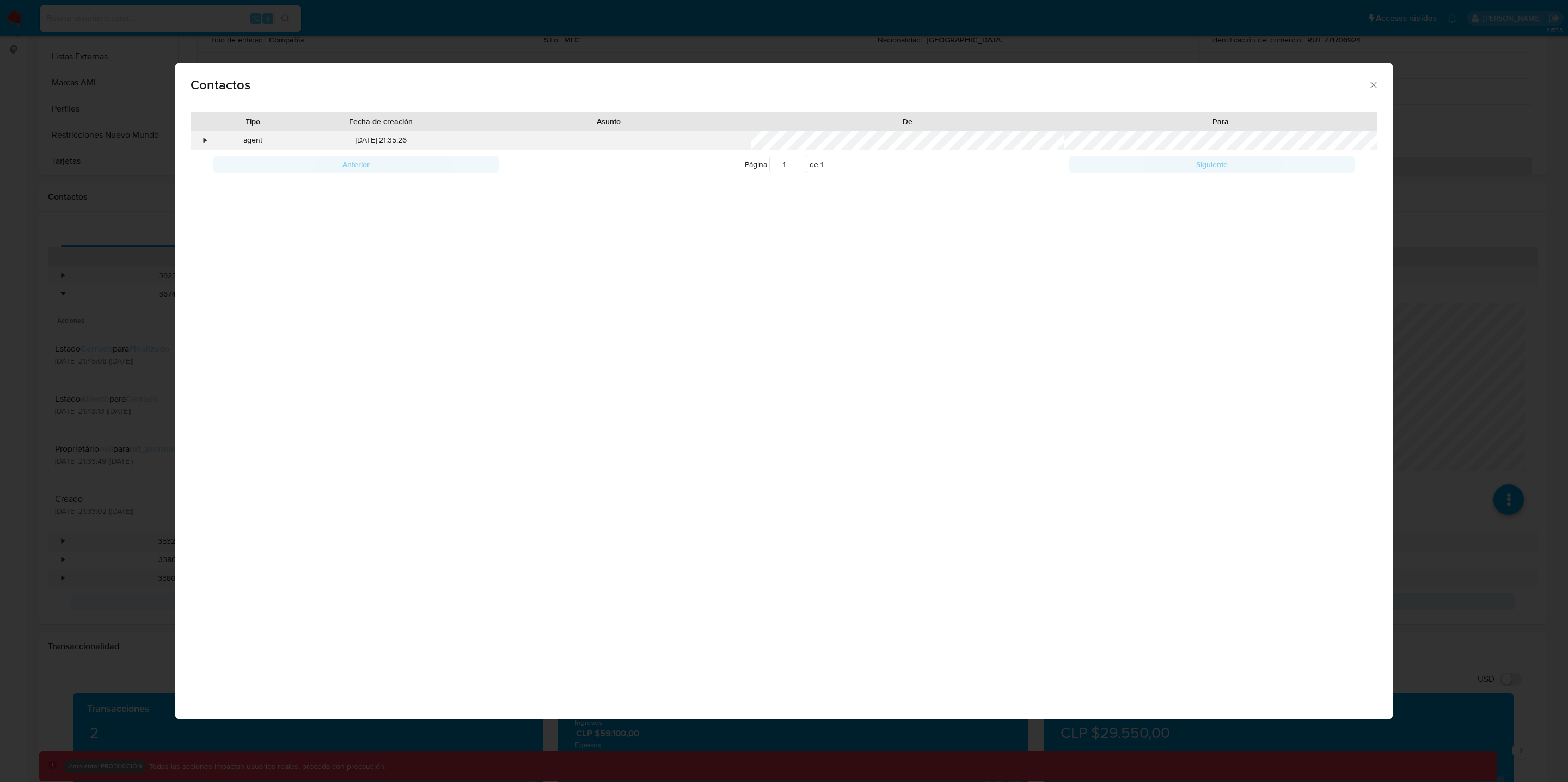
click at [208, 141] on div "•" at bounding box center [200, 141] width 19 height 18
click at [718, 142] on div at bounding box center [609, 141] width 285 height 18
click at [1377, 83] on icon "close" at bounding box center [1374, 85] width 11 height 11
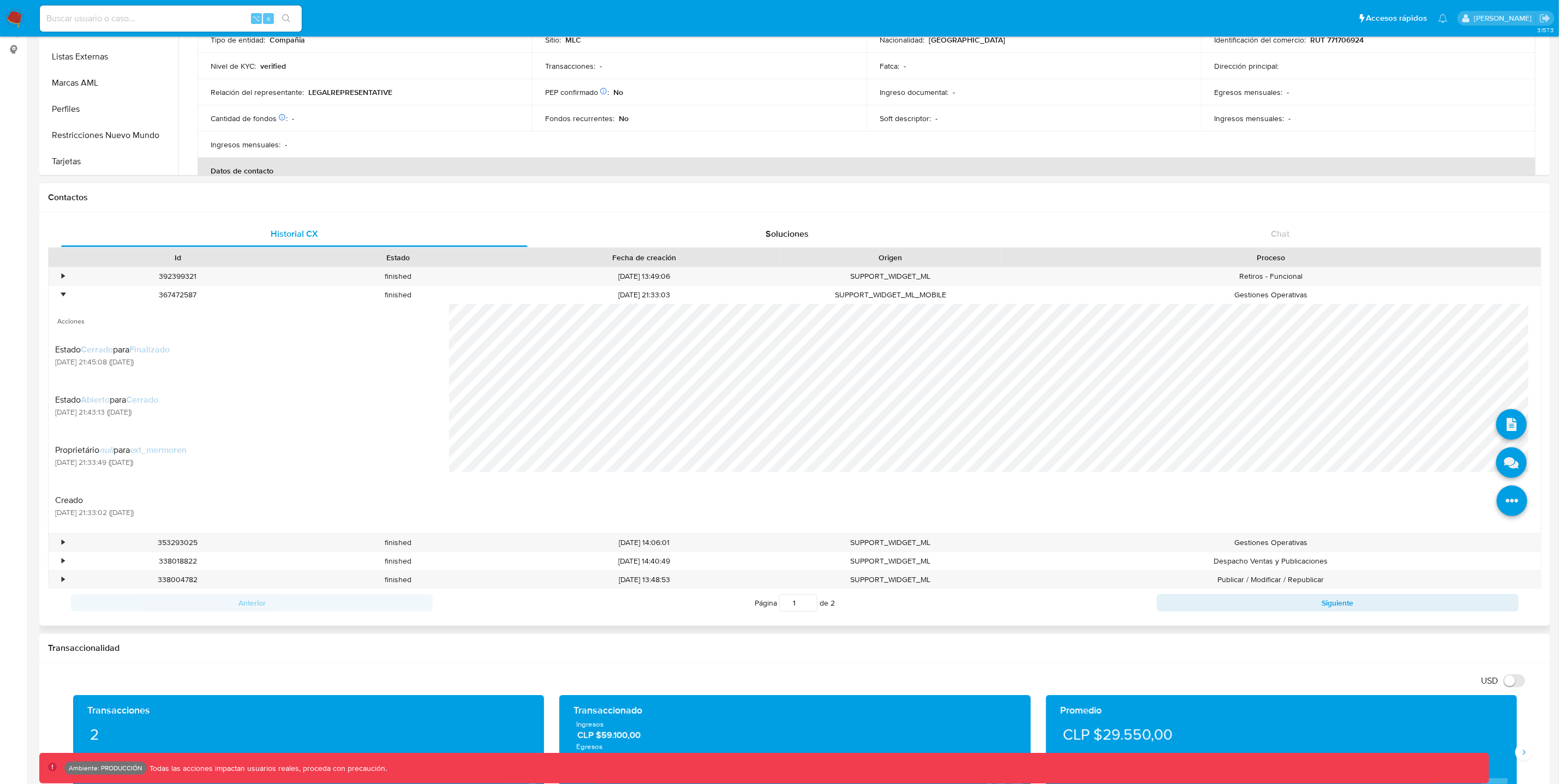
click at [1500, 509] on icon at bounding box center [1512, 501] width 31 height 31
click at [1499, 417] on icon at bounding box center [1512, 425] width 31 height 31
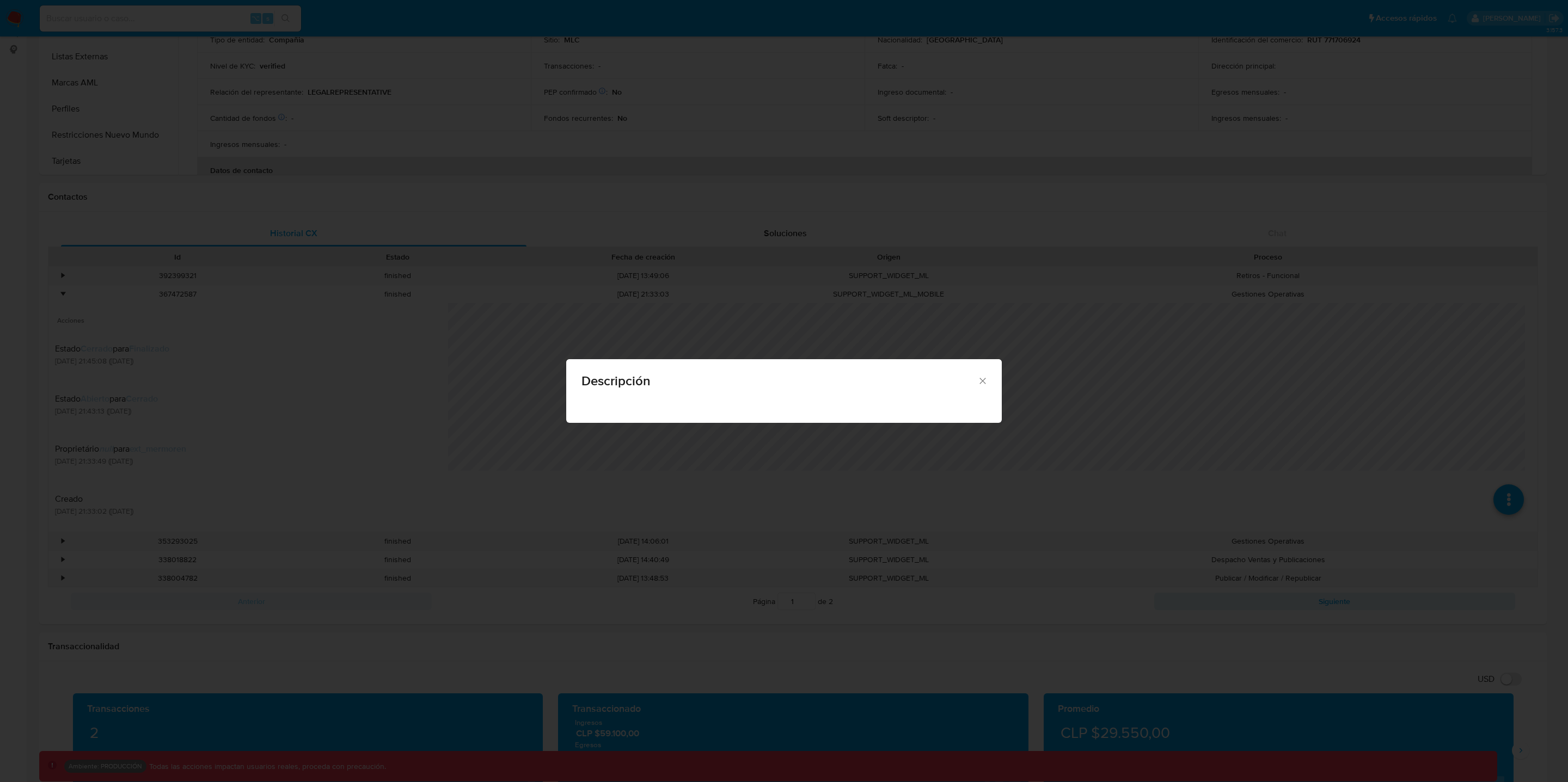
click at [227, 442] on div "Descripción" at bounding box center [784, 391] width 1568 height 782
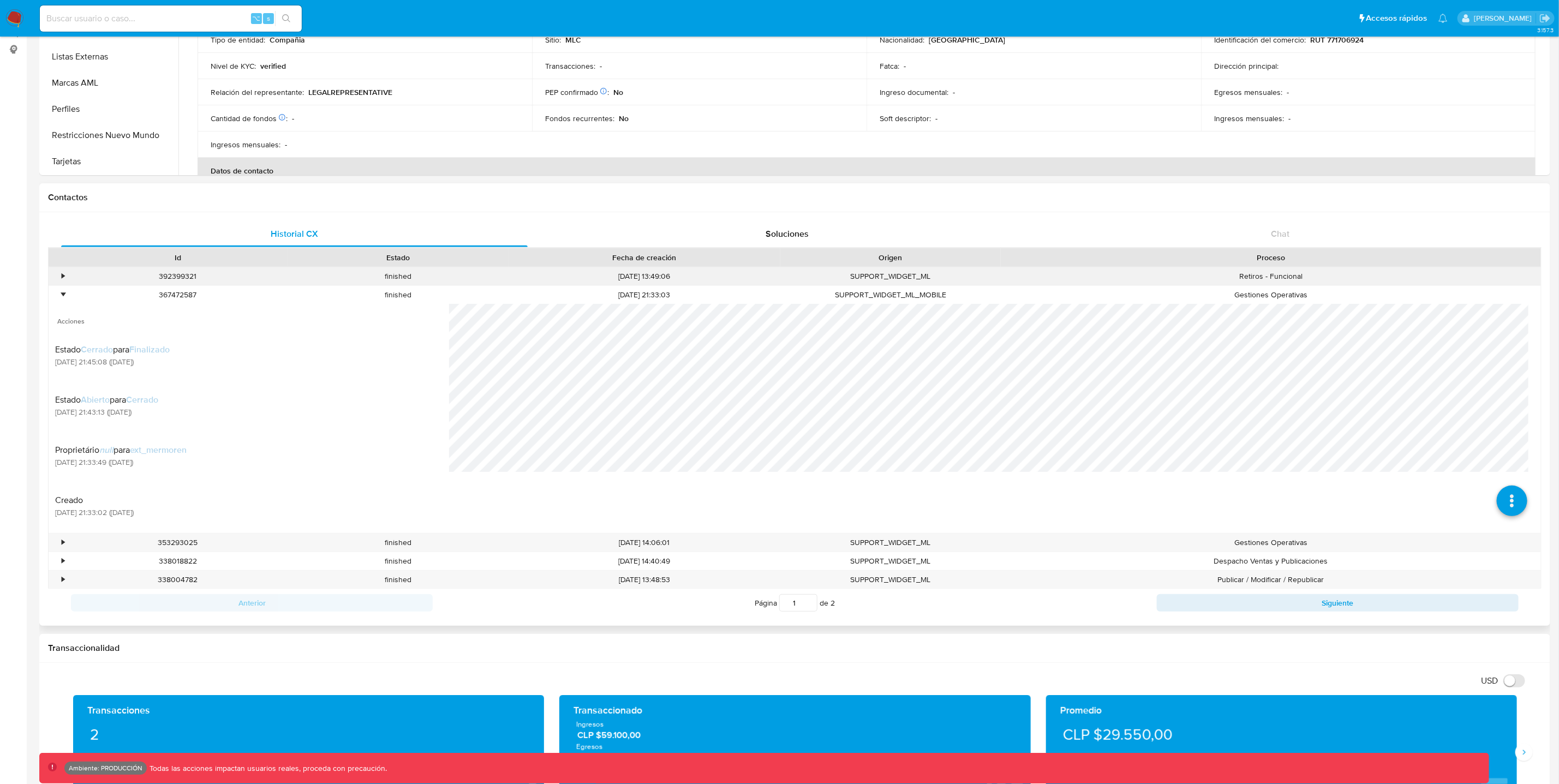
click at [62, 277] on div "•" at bounding box center [63, 276] width 2 height 10
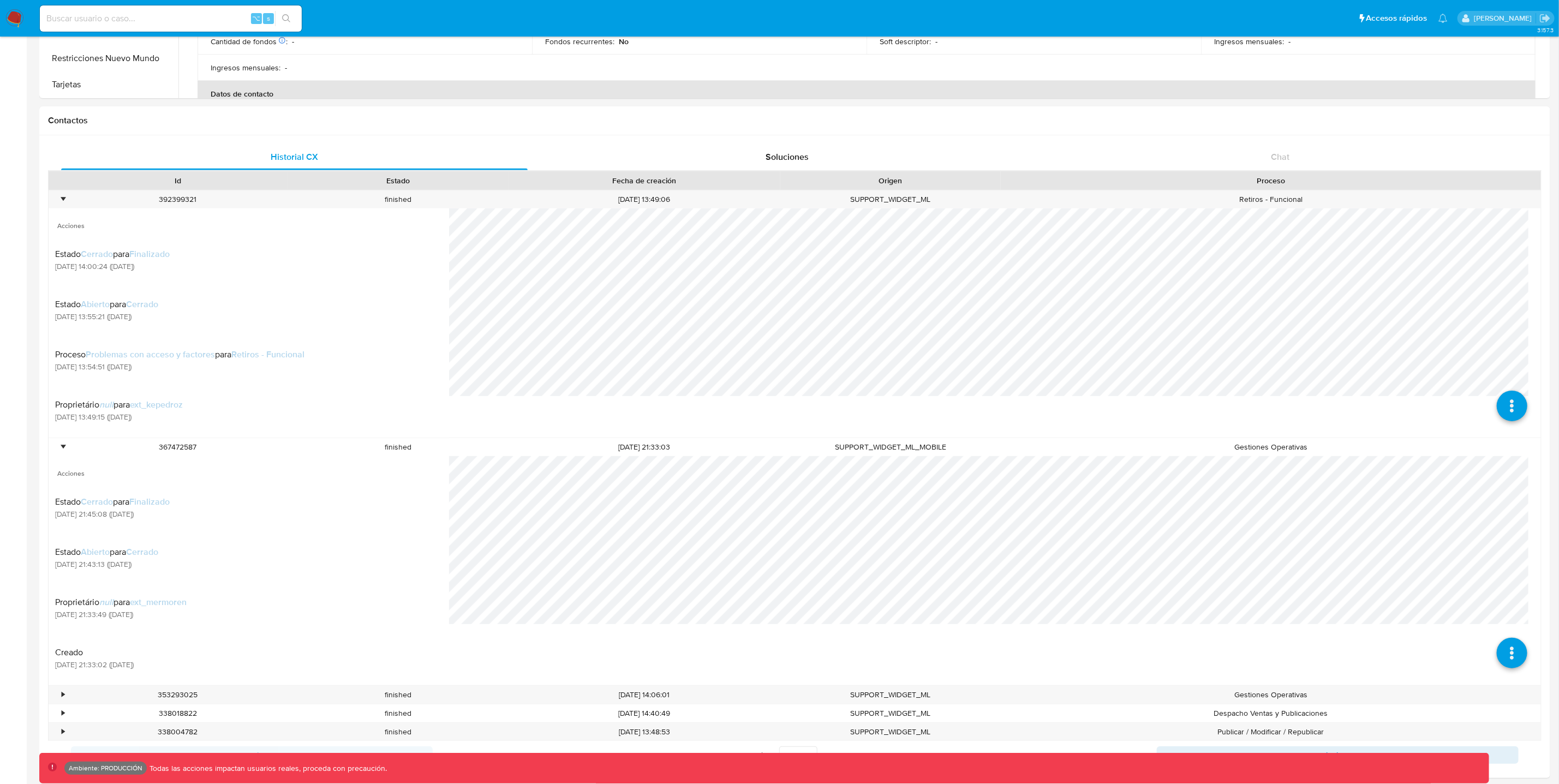
scroll to position [280, 0]
